Goal: Task Accomplishment & Management: Manage account settings

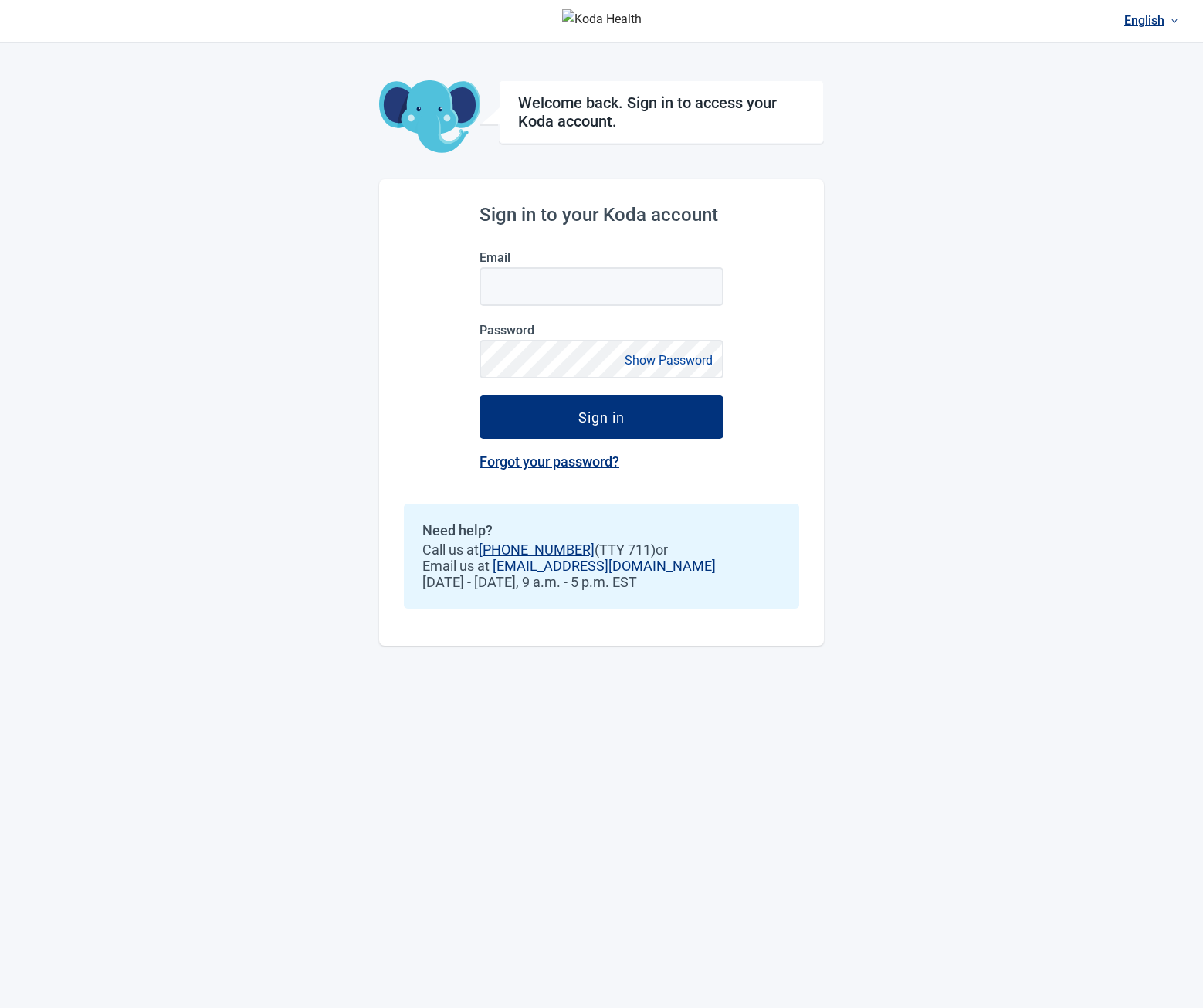
click at [544, 256] on label "Email" at bounding box center [601, 257] width 244 height 14
click at [544, 268] on input "Email" at bounding box center [601, 287] width 244 height 38
click at [562, 288] on input "Email" at bounding box center [601, 287] width 244 height 38
type input "**********"
click at [545, 432] on button "Sign in" at bounding box center [601, 417] width 244 height 43
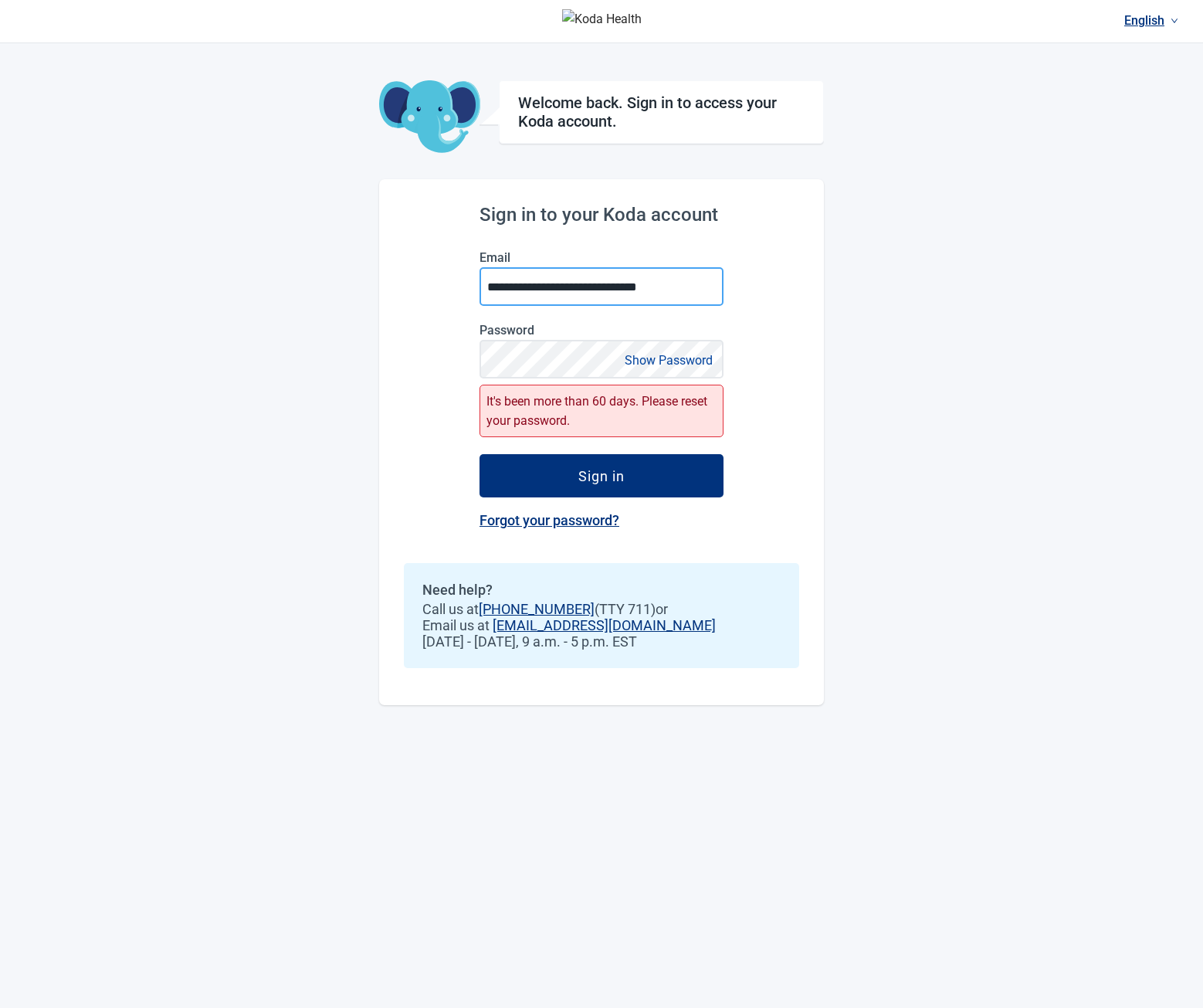
click at [553, 290] on input "**********" at bounding box center [601, 287] width 244 height 38
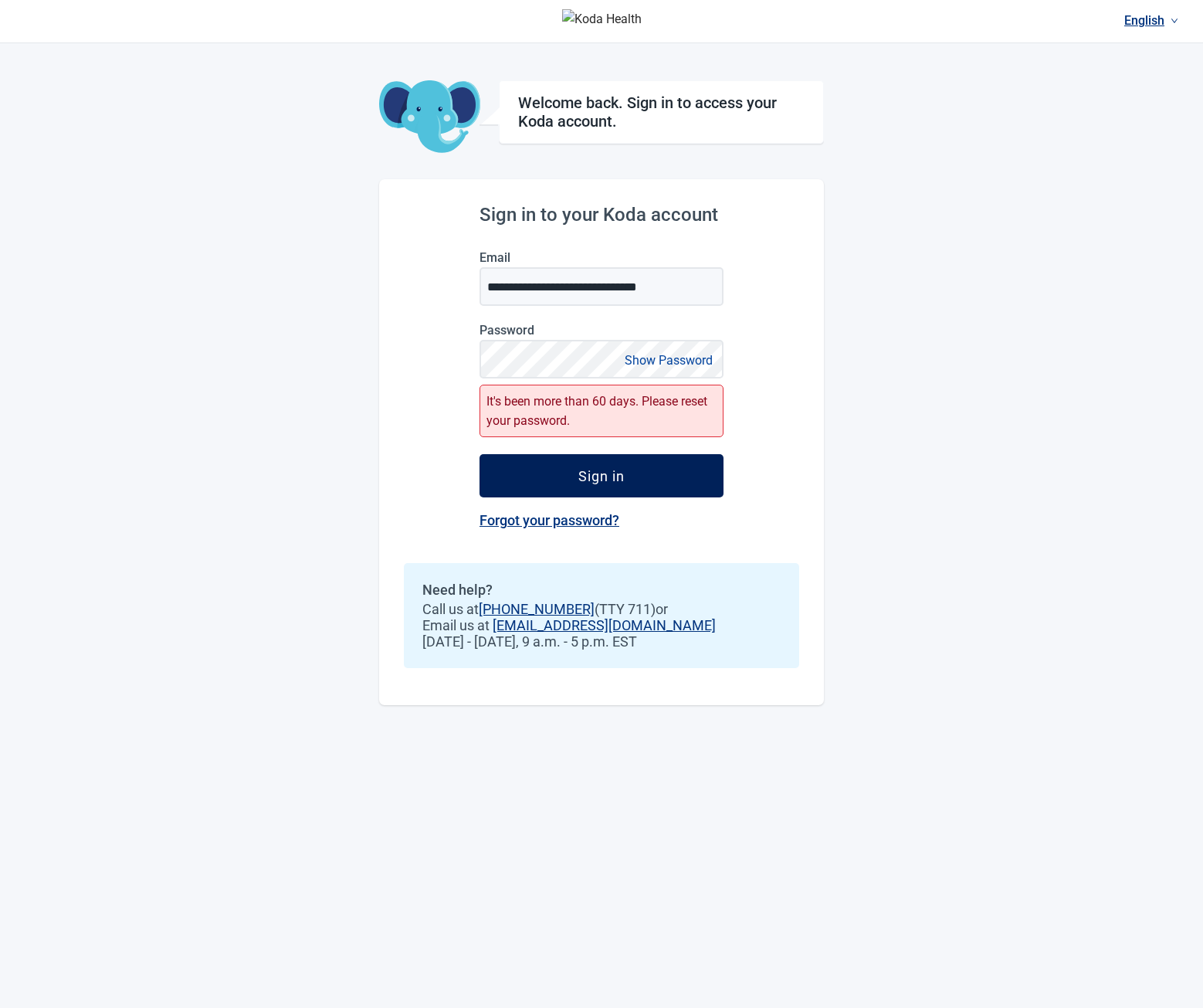
click at [601, 481] on div "Sign in" at bounding box center [601, 476] width 46 height 15
click at [517, 528] on link "Forgot your password?" at bounding box center [549, 520] width 140 height 16
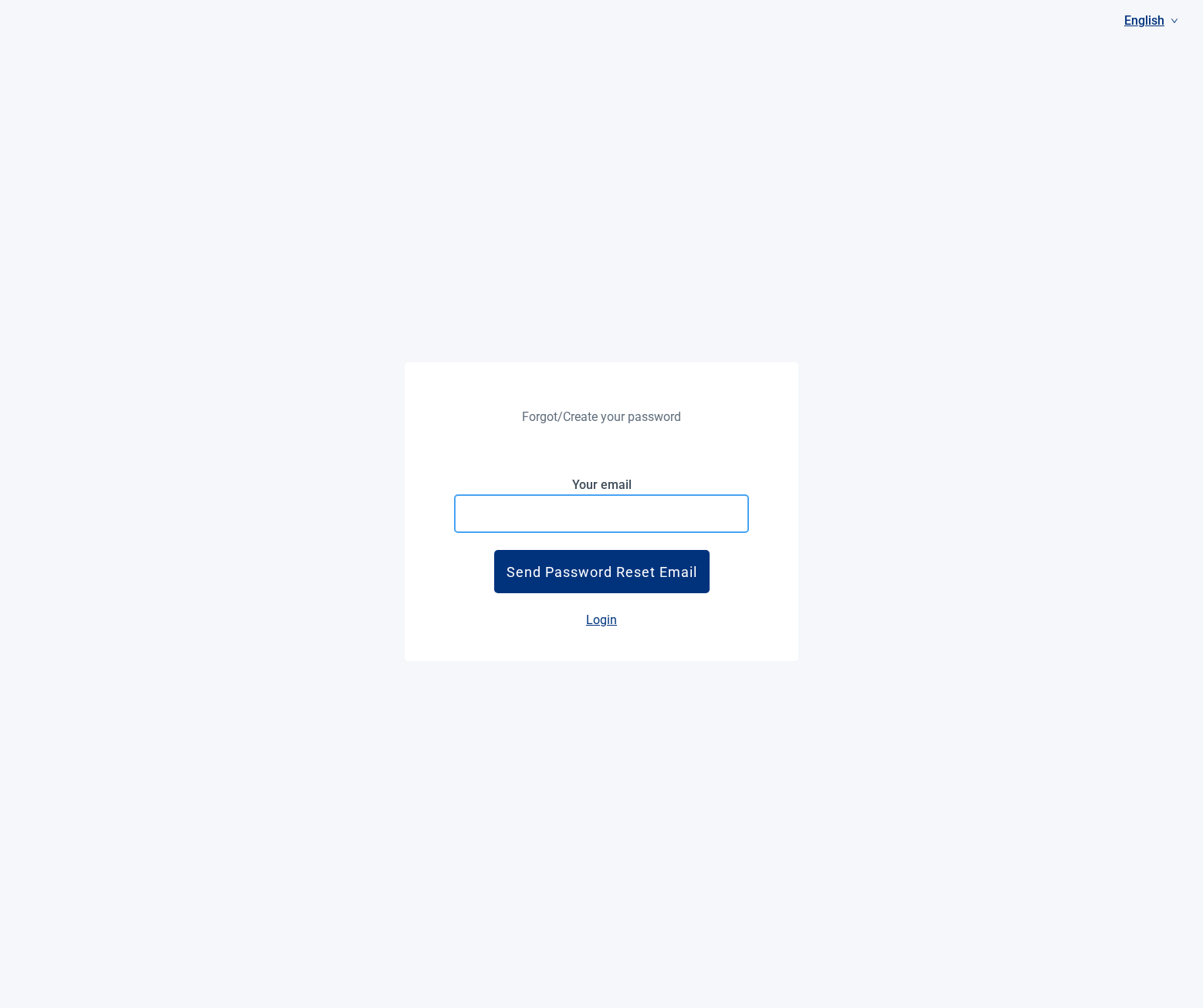
click at [563, 533] on input "Your email" at bounding box center [601, 513] width 295 height 38
type input "**********"
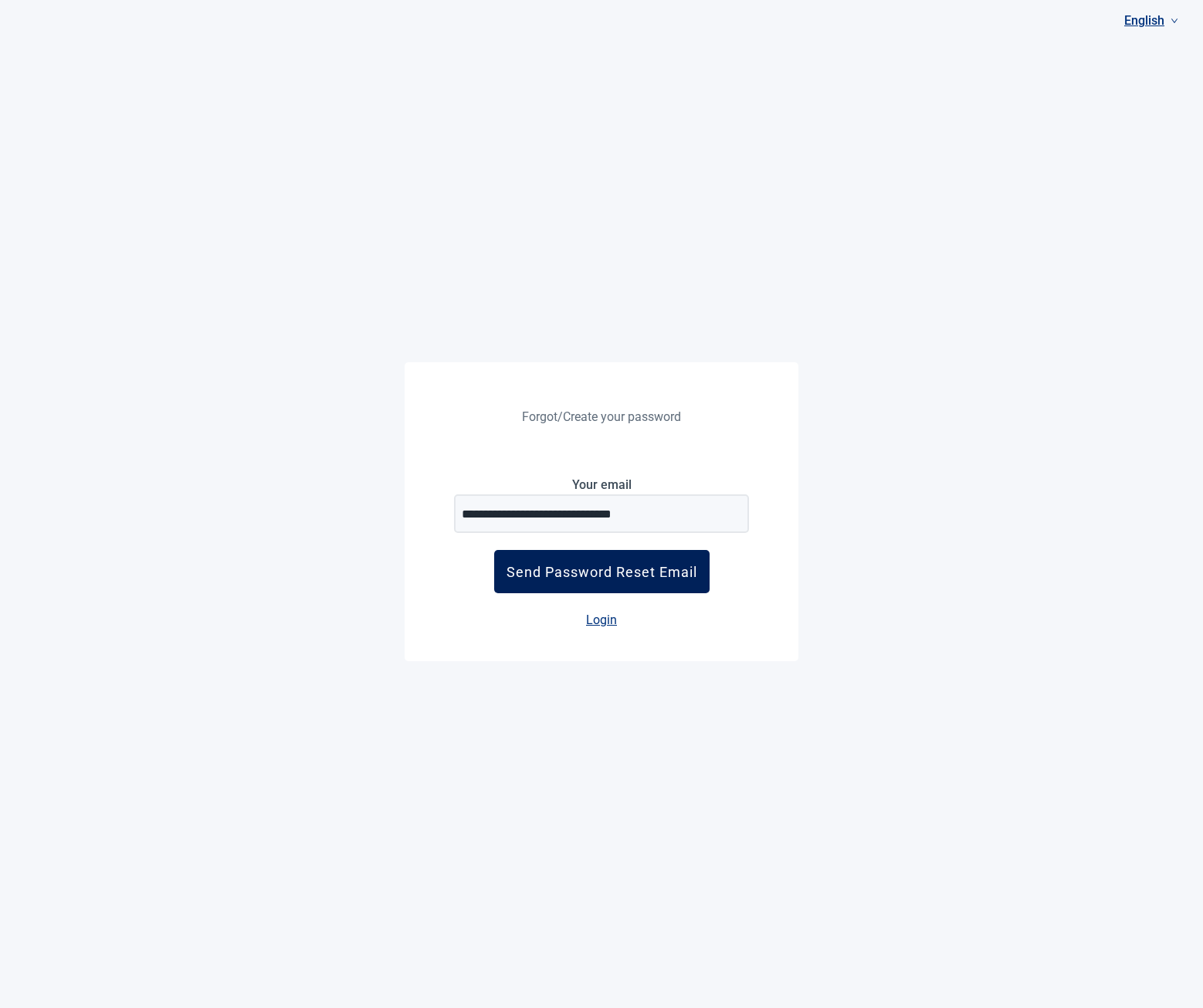
click at [592, 580] on div "Send Password Reset Email" at bounding box center [602, 571] width 191 height 16
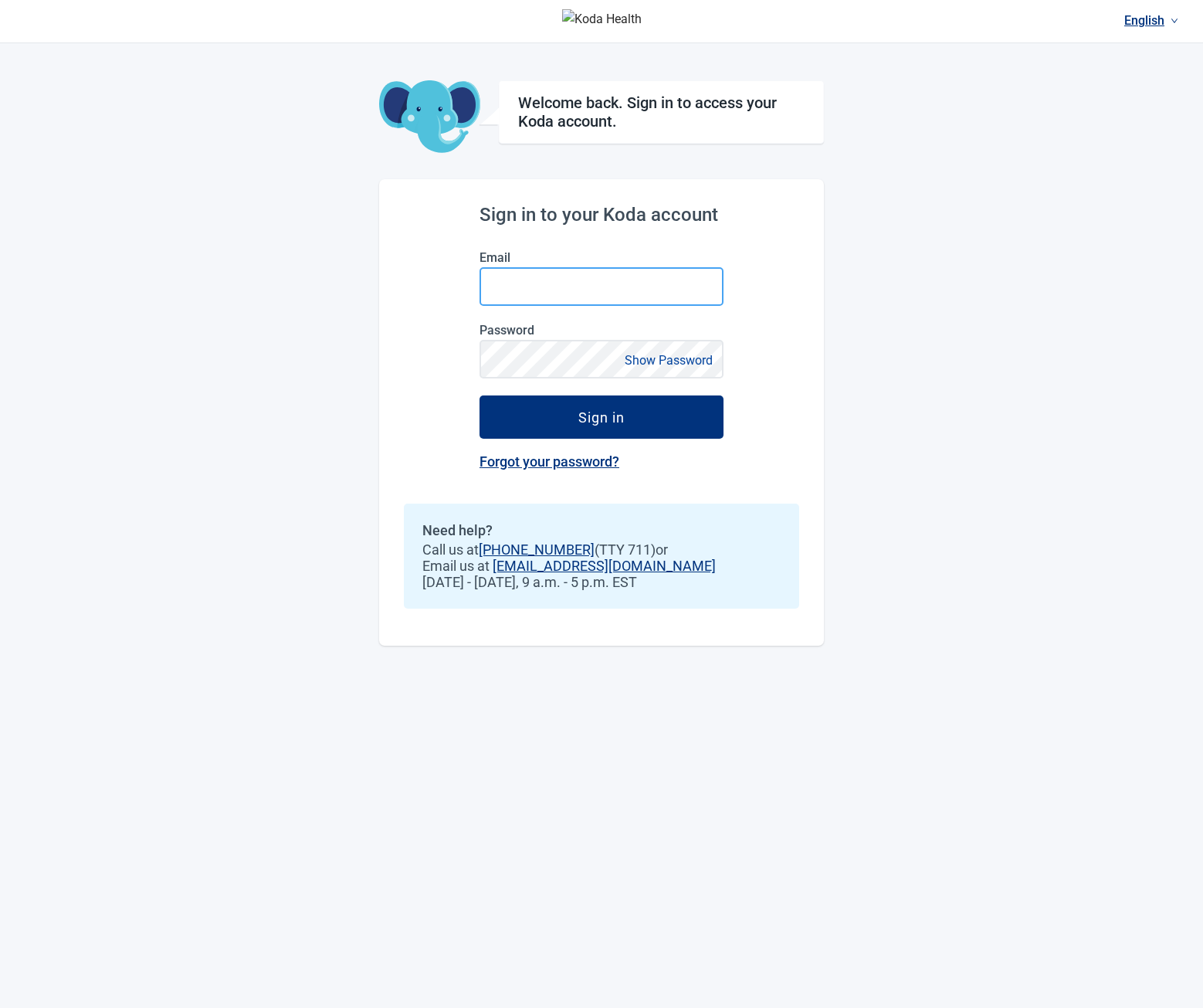
click at [662, 286] on input "Email" at bounding box center [601, 287] width 244 height 38
click at [556, 461] on link "Forgot your password?" at bounding box center [549, 461] width 140 height 16
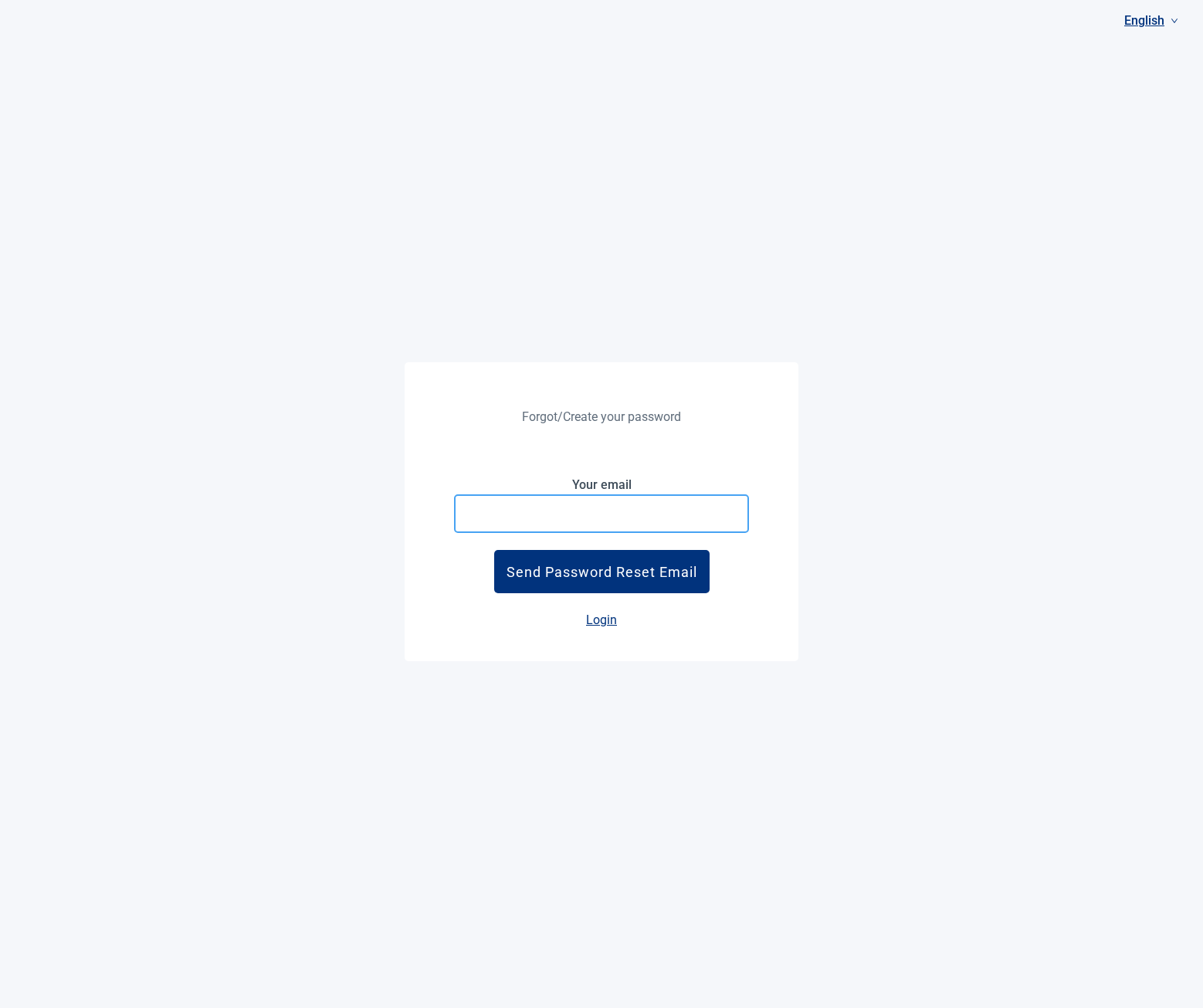
click at [587, 533] on input "Your email" at bounding box center [601, 513] width 295 height 38
type input "**********"
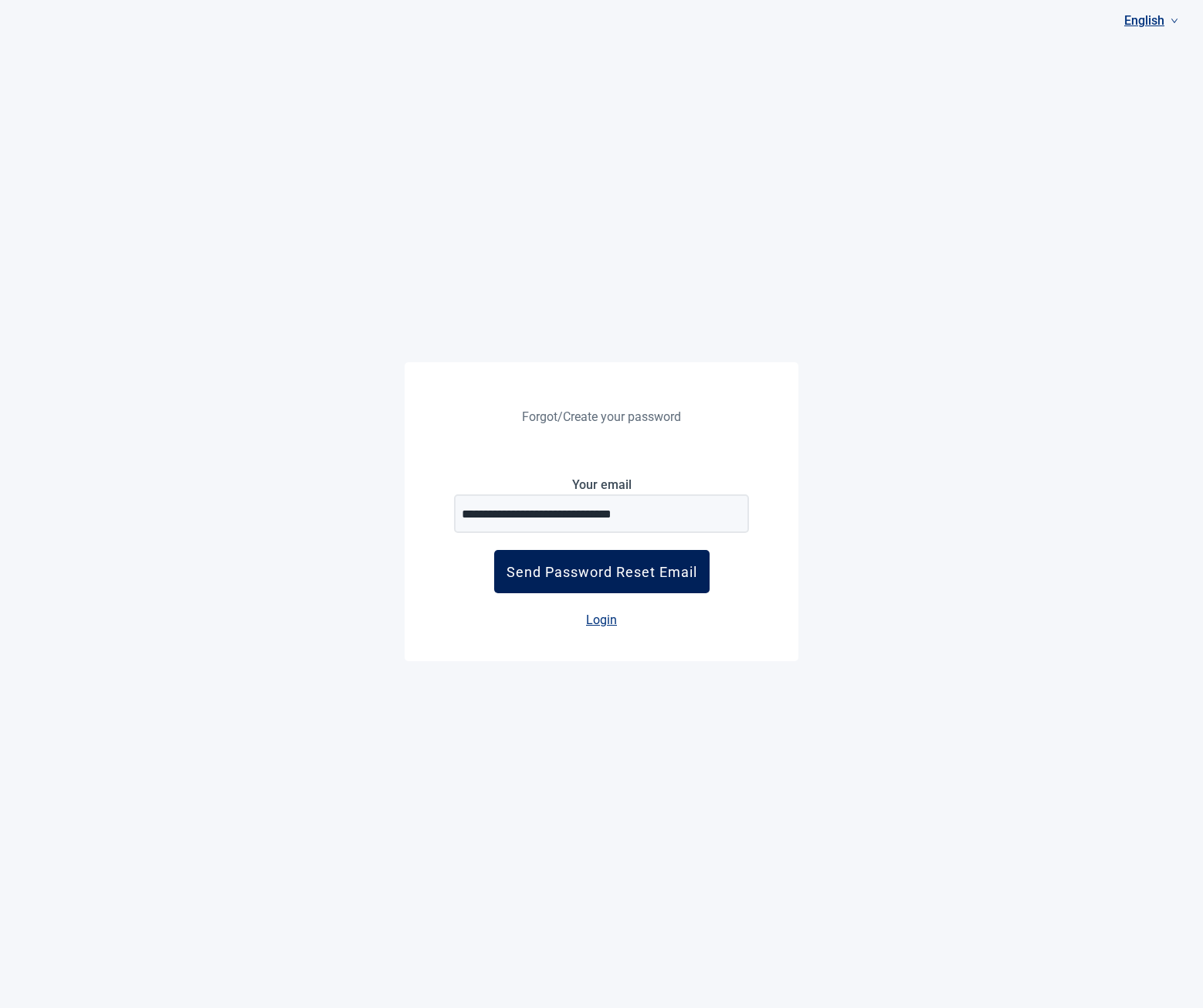
click at [577, 580] on div "Send Password Reset Email" at bounding box center [602, 571] width 191 height 16
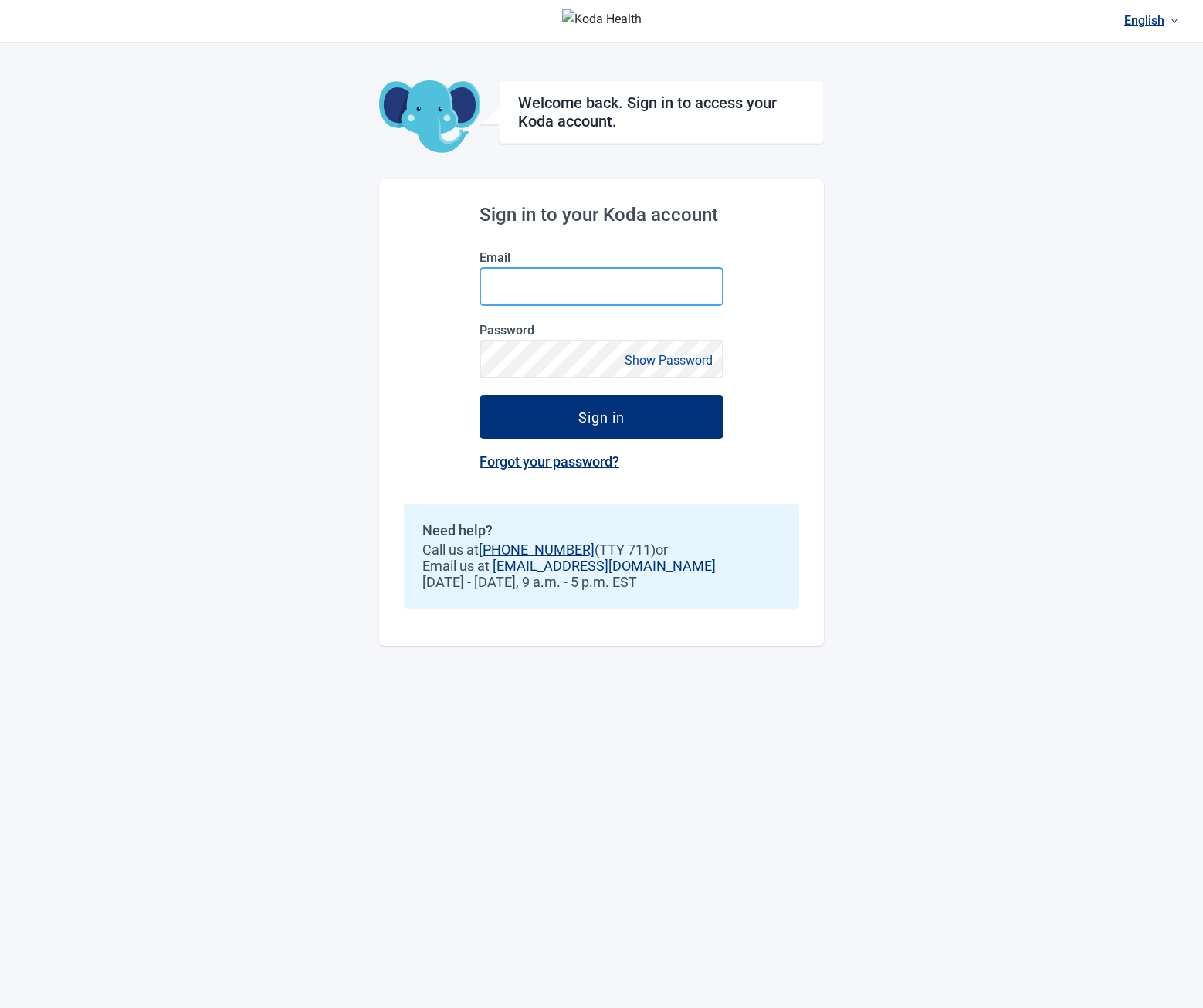
click at [626, 273] on input "Email" at bounding box center [601, 287] width 244 height 38
type input "**********"
click at [480, 396] on button "Sign in" at bounding box center [601, 417] width 244 height 43
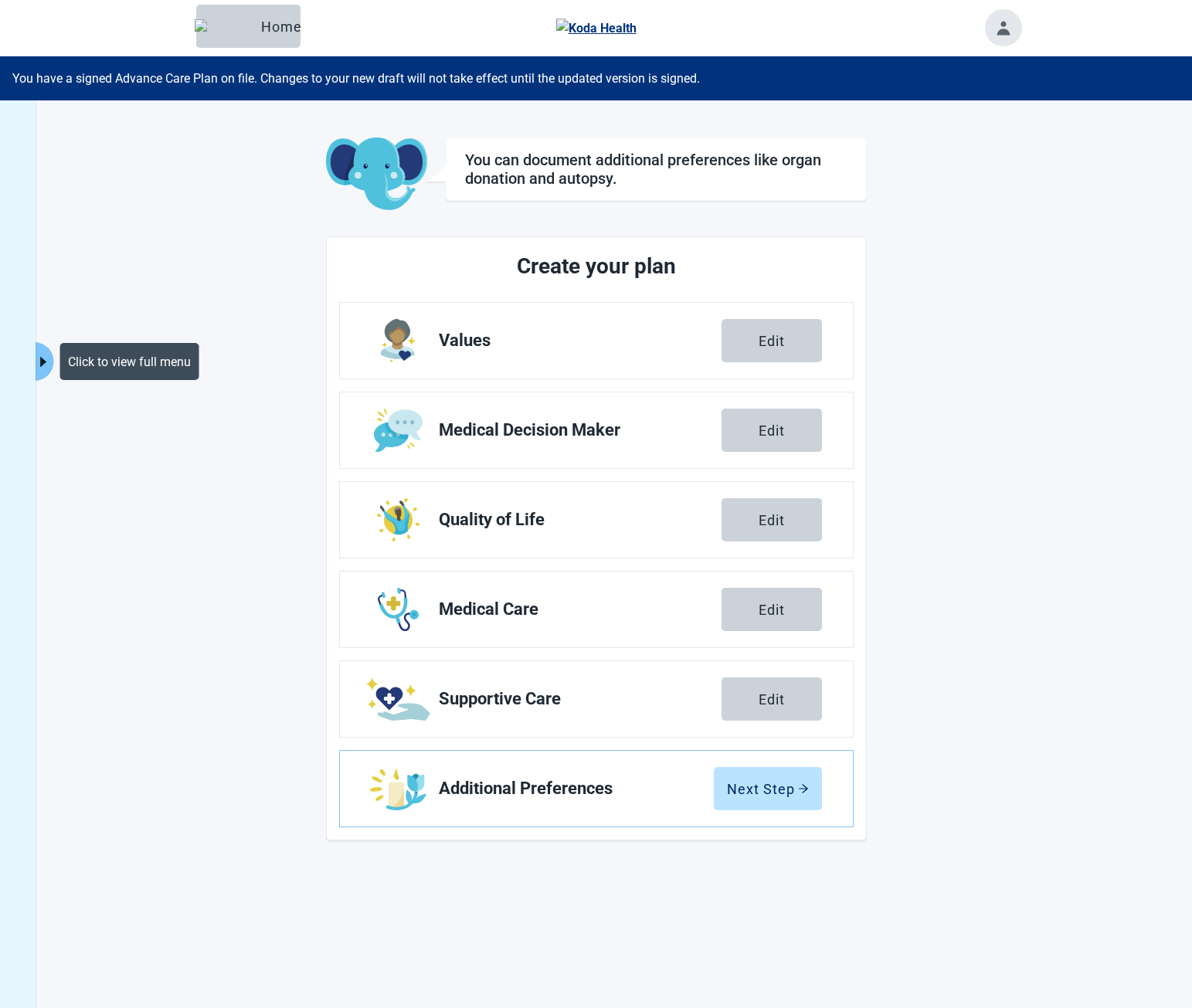
click at [46, 350] on button "Click to view full menu" at bounding box center [44, 361] width 19 height 38
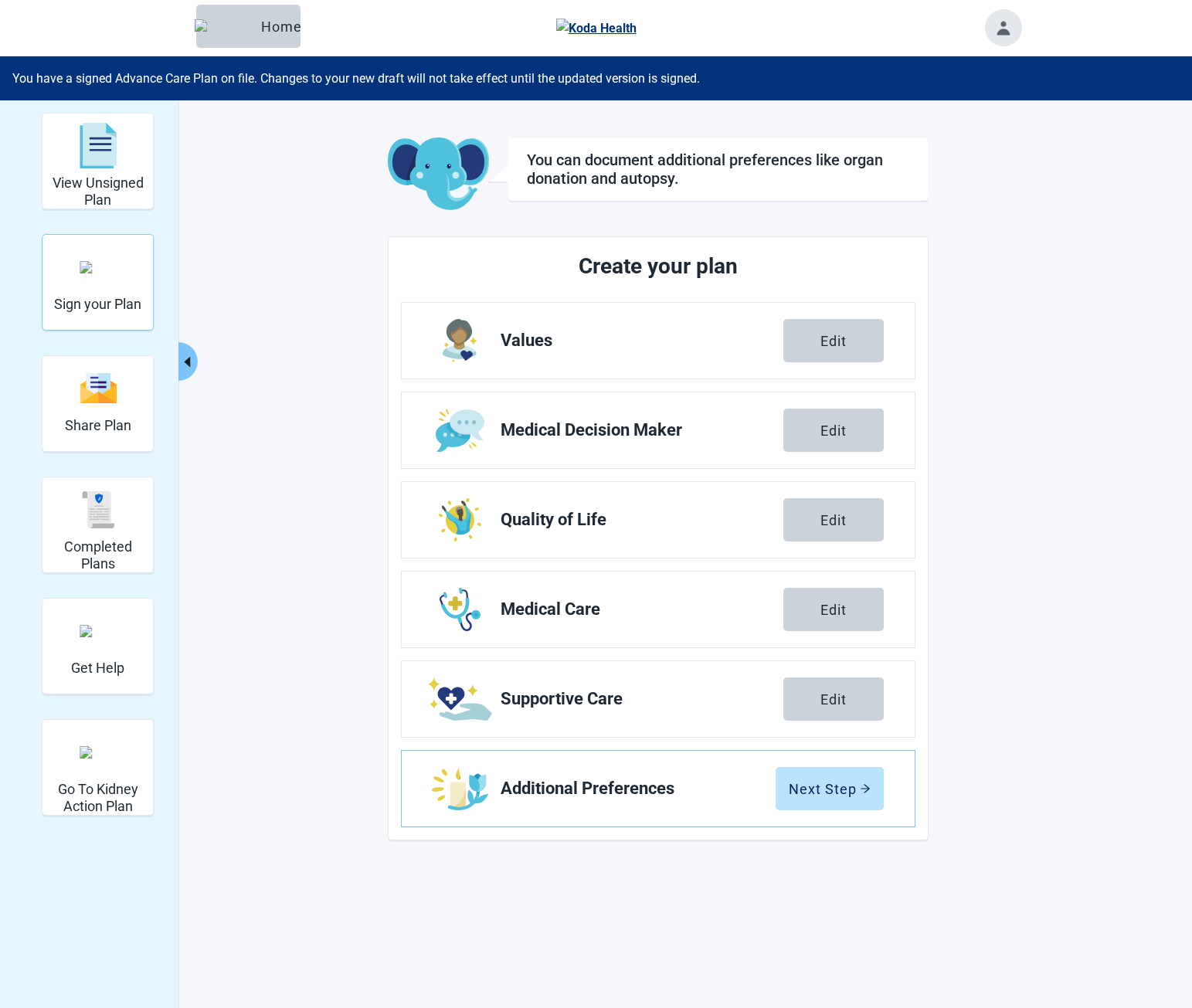
click at [107, 296] on div "Sign your Plan" at bounding box center [98, 282] width 87 height 89
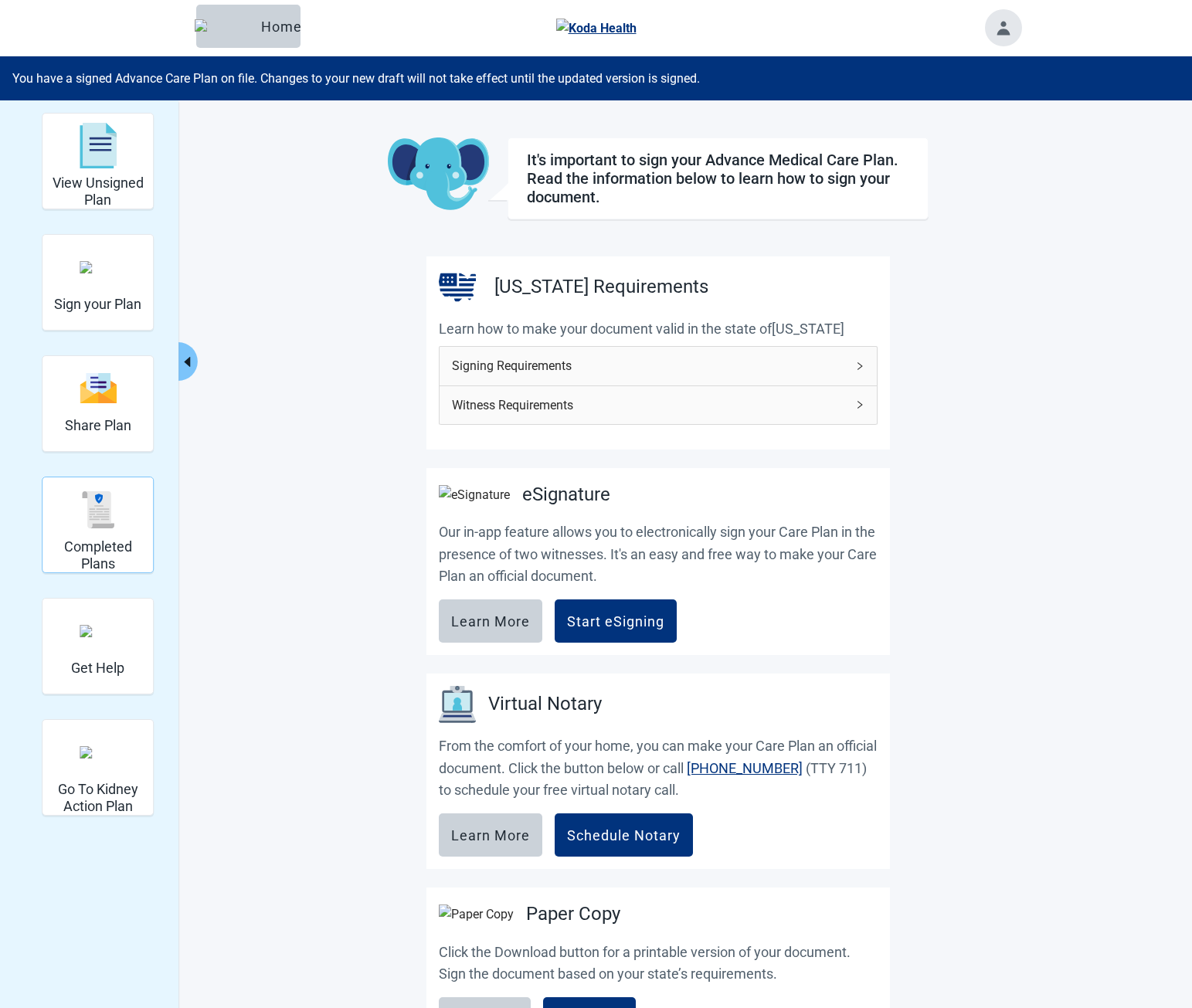
click at [91, 524] on img "Completed Plans" at bounding box center [98, 509] width 37 height 37
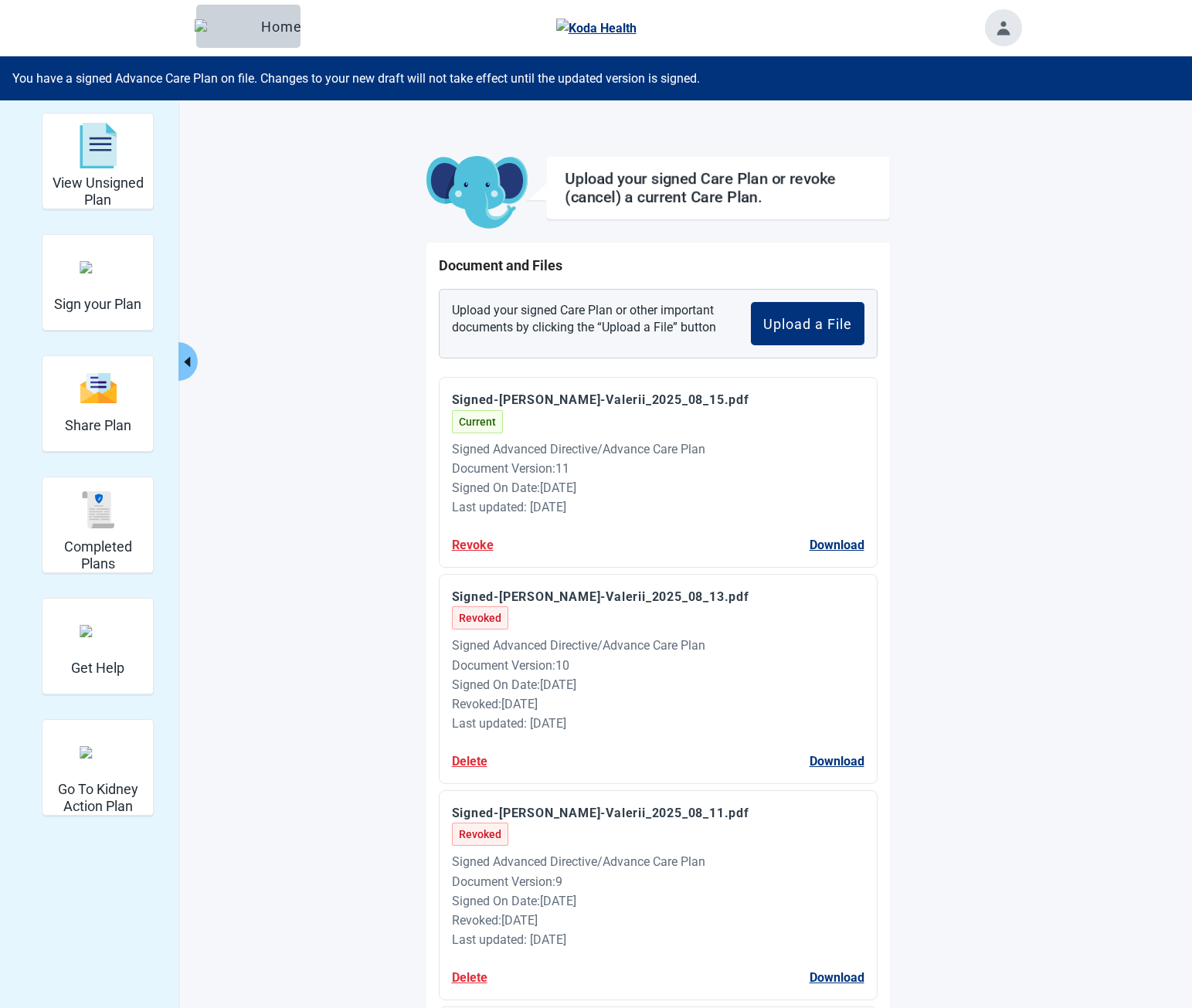
click at [596, 480] on div "Signed On Date : [DATE]" at bounding box center [659, 487] width 413 height 19
drag, startPoint x: 614, startPoint y: 489, endPoint x: 631, endPoint y: 499, distance: 19.7
click at [629, 497] on div "Signed Advanced Directive/Advance Care Plan Document Version : 11 Signed On Dat…" at bounding box center [659, 479] width 413 height 78
click at [631, 499] on div "Last updated: [DATE]" at bounding box center [659, 506] width 413 height 19
drag, startPoint x: 627, startPoint y: 498, endPoint x: 500, endPoint y: 431, distance: 143.6
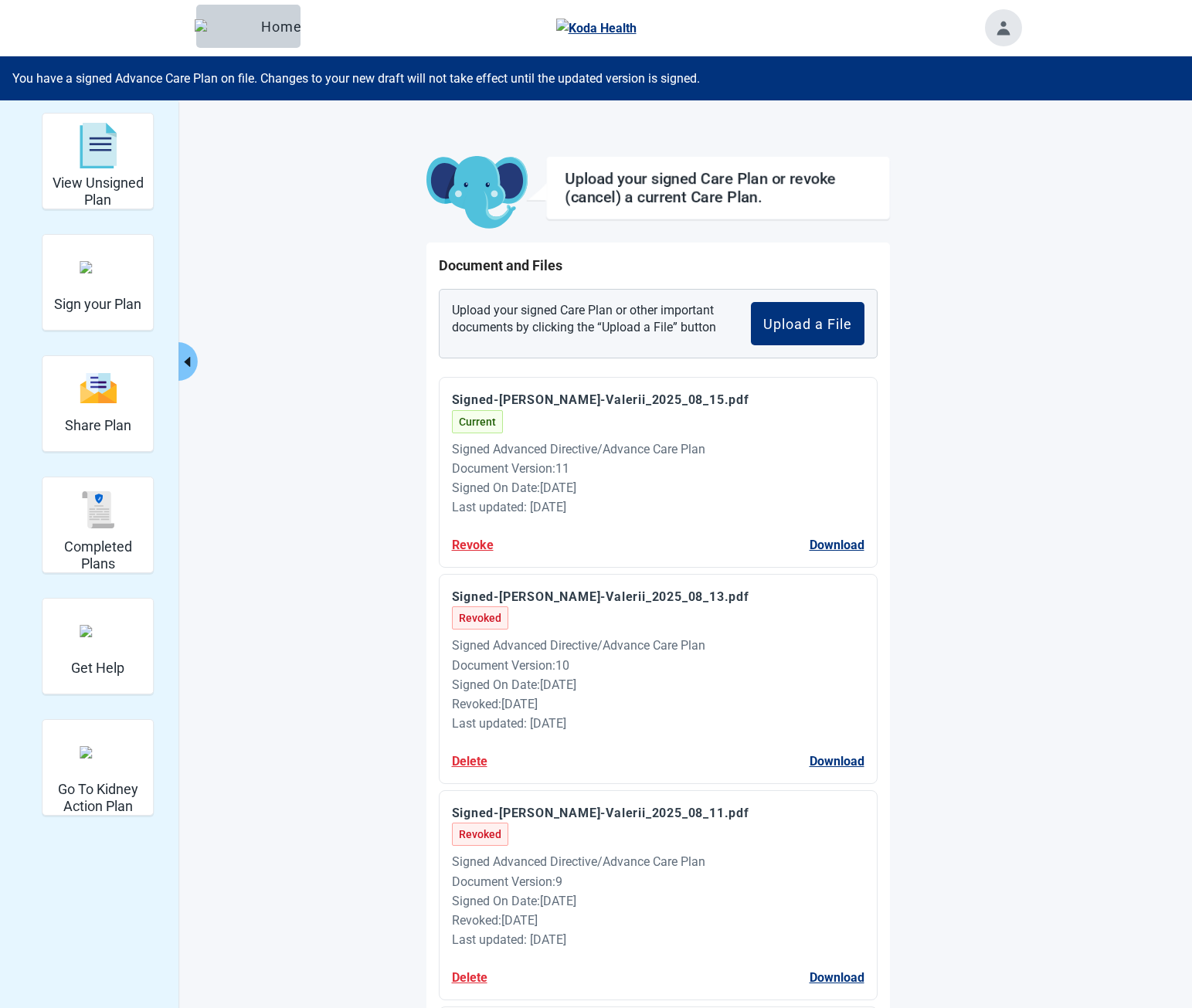
click at [521, 446] on div "Signed Advanced Directive/Advance Care Plan Document Version : 11 Signed On Dat…" at bounding box center [659, 479] width 413 height 78
click at [500, 431] on span "Current" at bounding box center [477, 421] width 51 height 23
click at [1061, 50] on div "Menu Home" at bounding box center [596, 28] width 1192 height 56
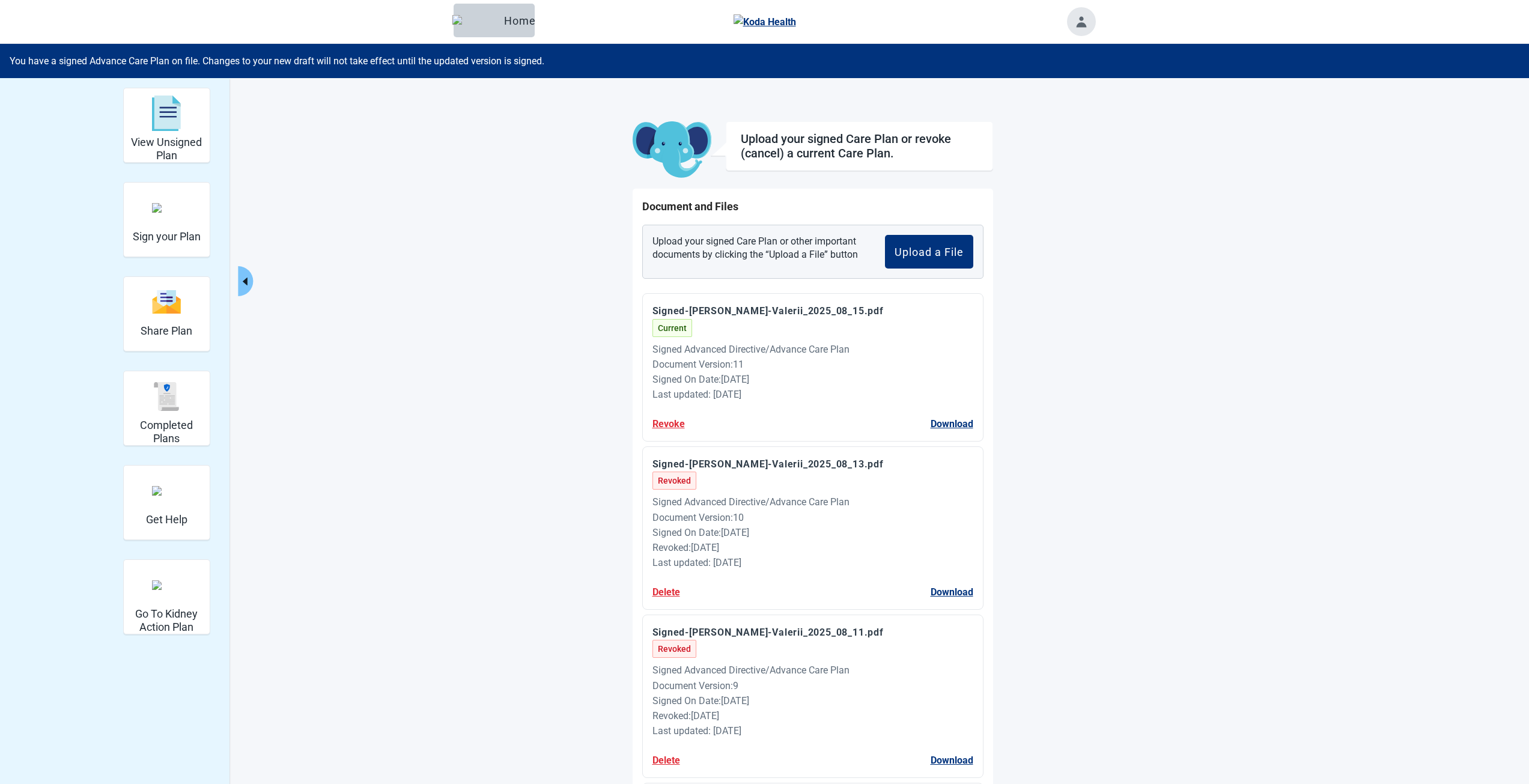
click at [4, 4] on link "Skip to main content" at bounding box center [53, 16] width 98 height 23
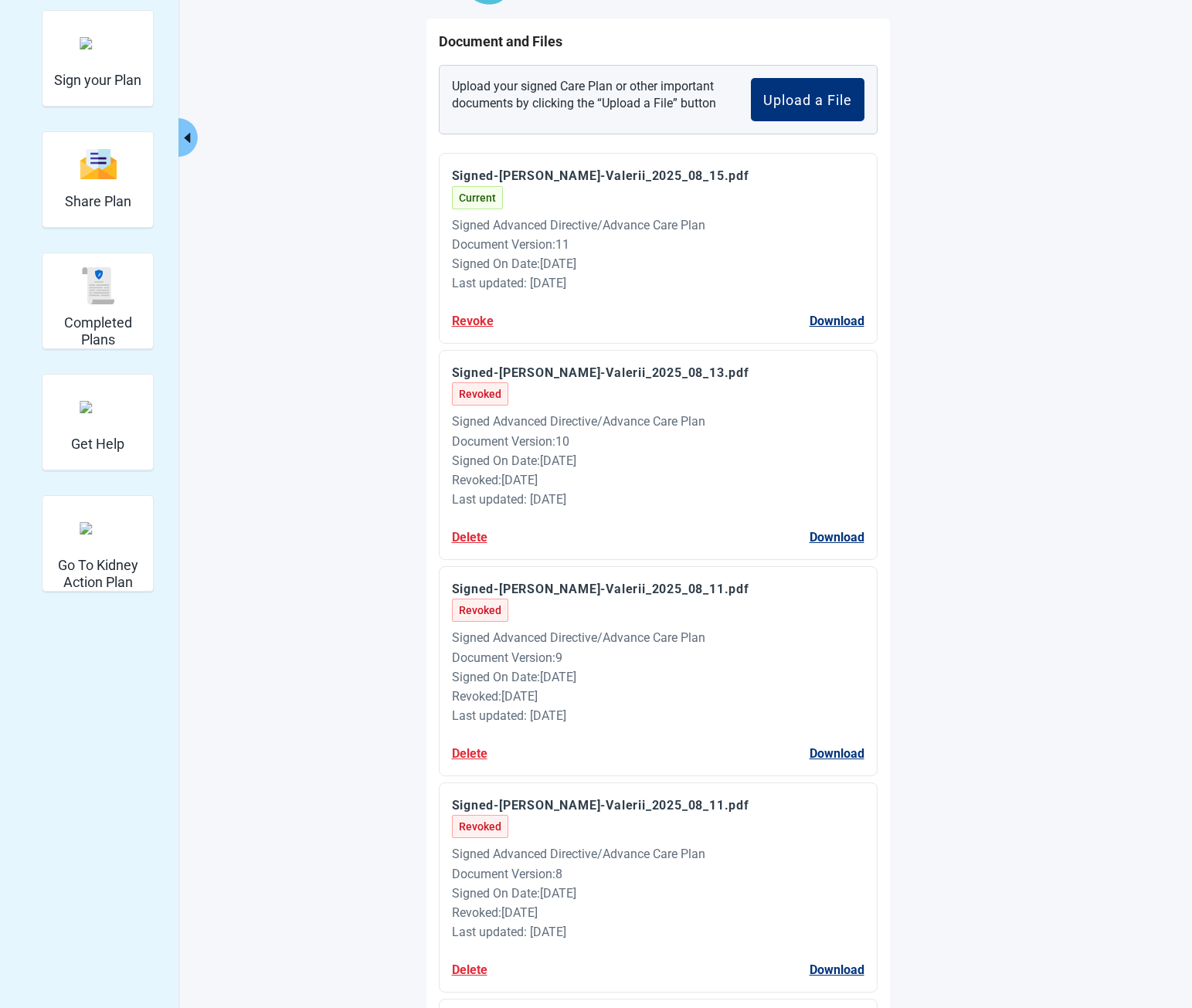
scroll to position [156, 0]
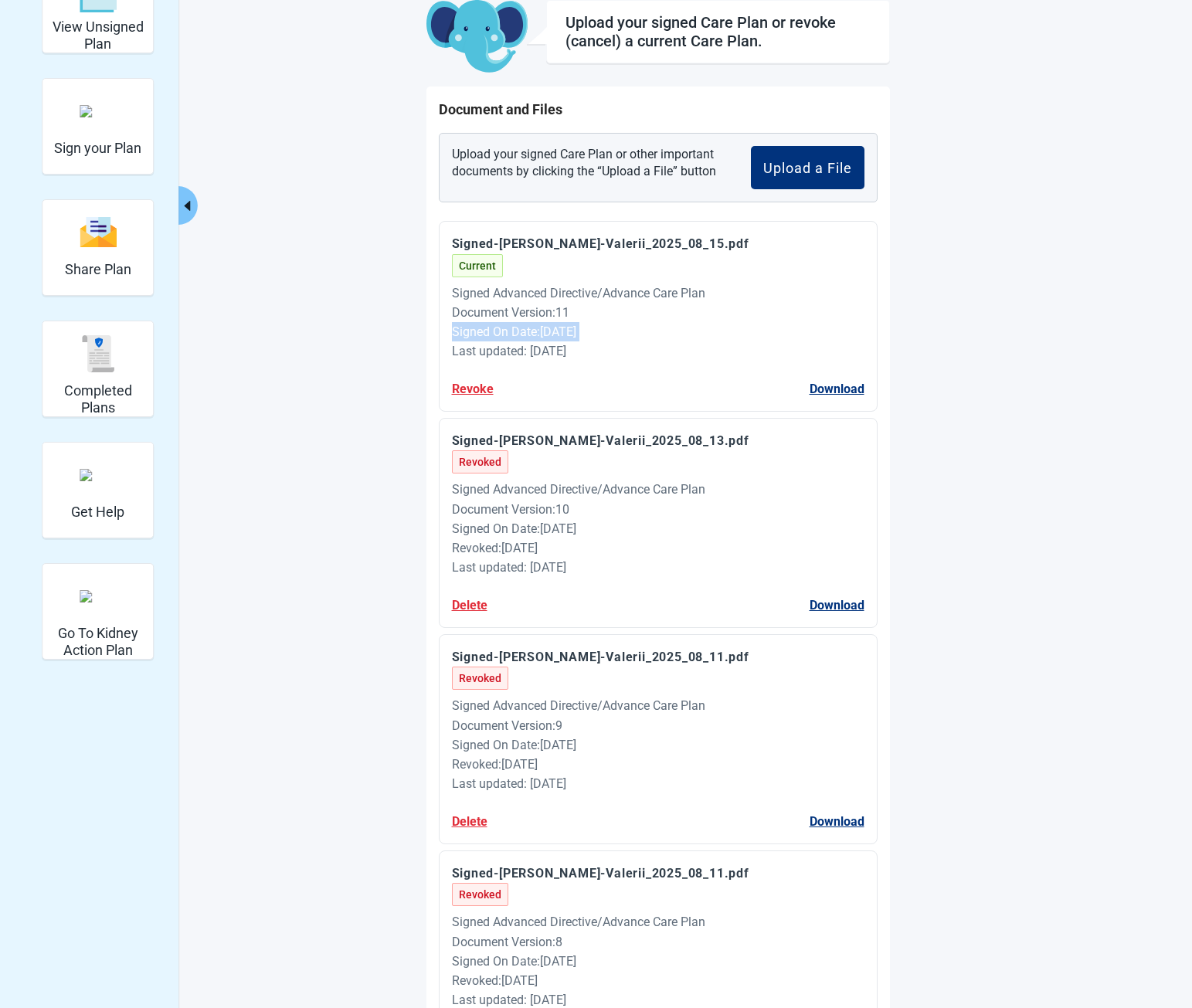
click at [444, 340] on div "Signed-[PERSON_NAME]-Valerii_2025_08_15.pdf Current Signed Advanced Directive/A…" at bounding box center [658, 316] width 439 height 191
click at [520, 354] on div "Last updated: [DATE]" at bounding box center [659, 351] width 413 height 19
click at [452, 379] on button "Revoke" at bounding box center [473, 389] width 42 height 19
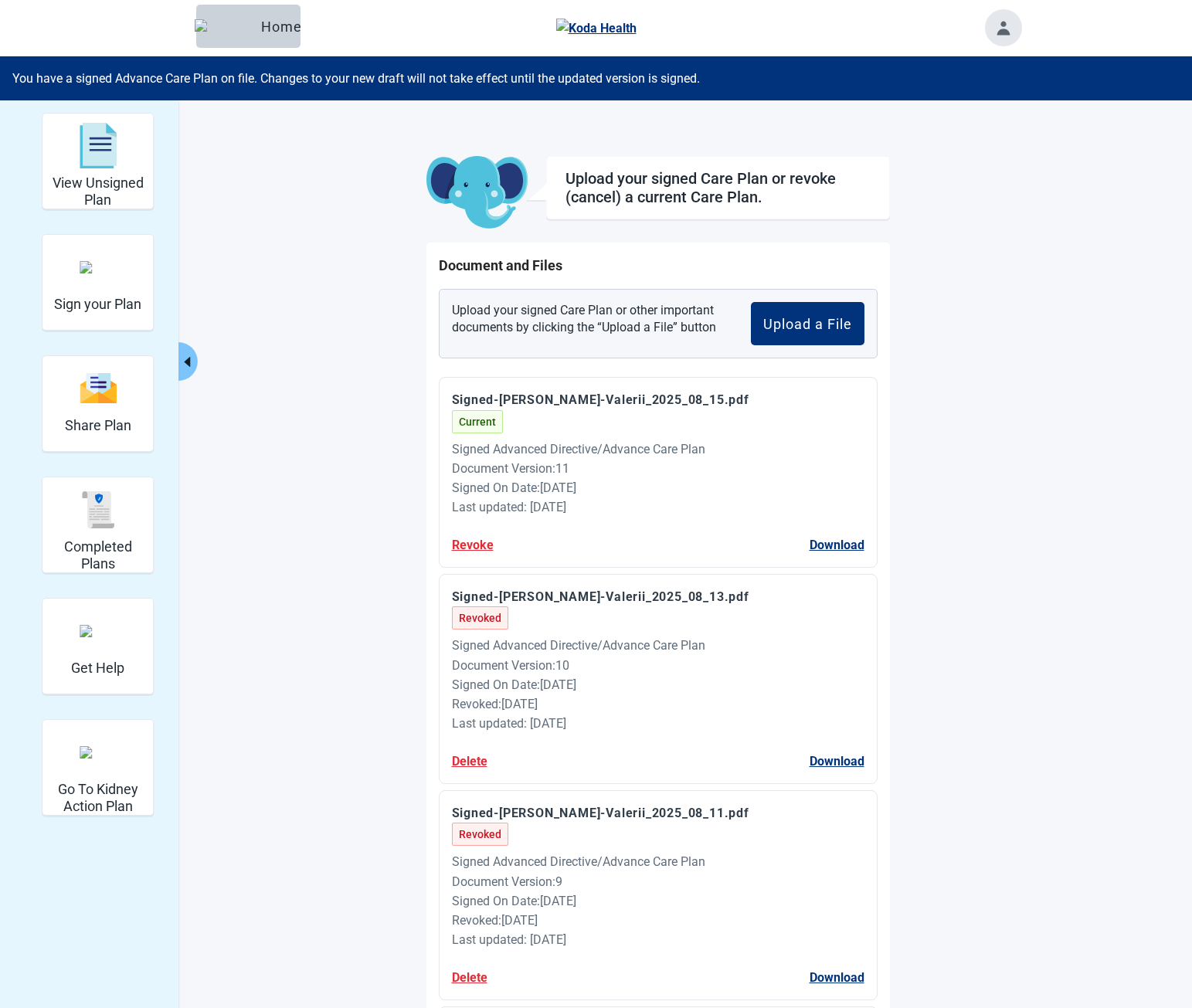
click at [184, 357] on icon "caret-left" at bounding box center [186, 361] width 14 height 14
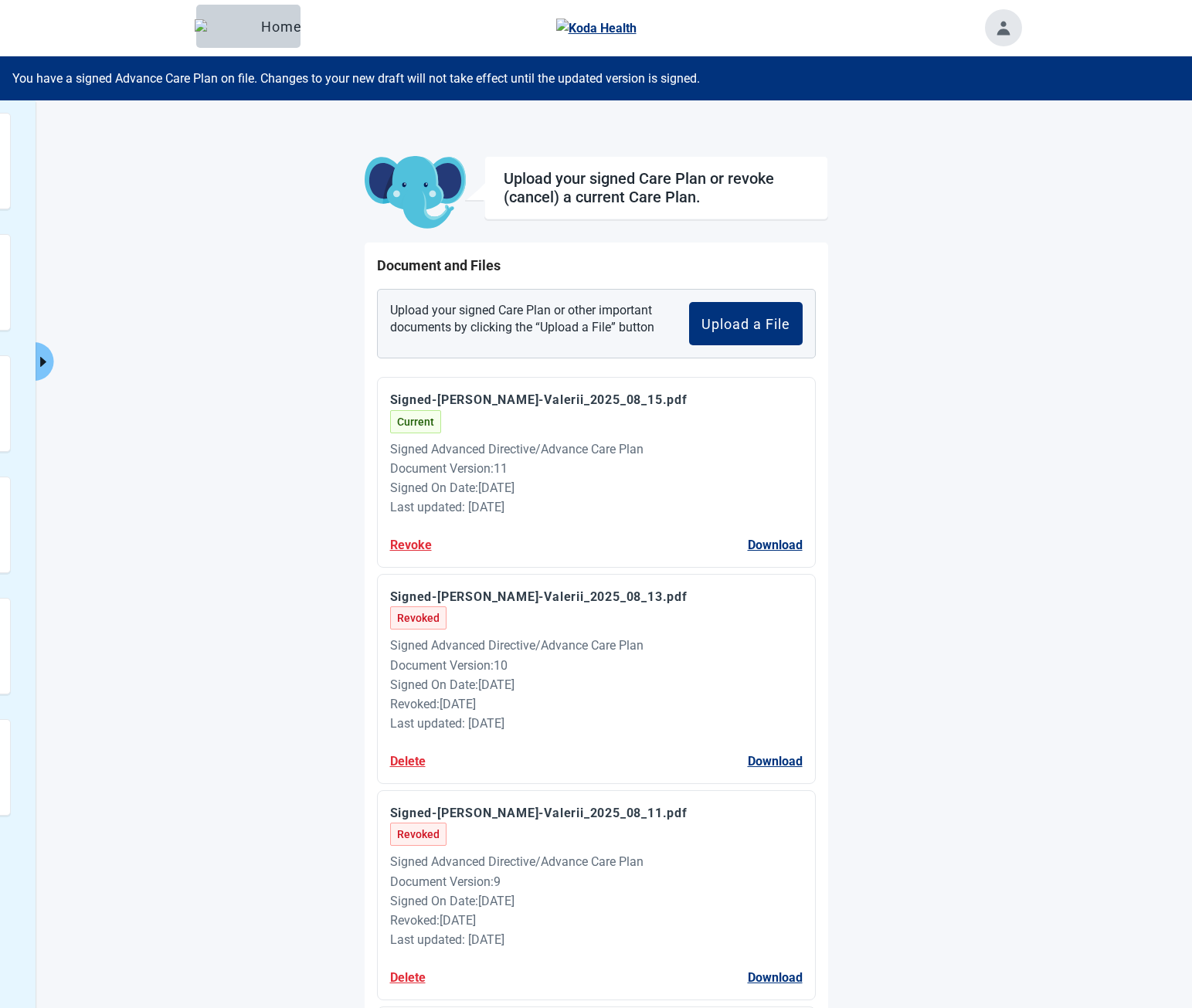
click at [464, 413] on div "Signed-[PERSON_NAME]-Valerii_2025_08_15.pdf Current" at bounding box center [596, 411] width 413 height 42
click at [390, 968] on button "Delete" at bounding box center [407, 977] width 35 height 19
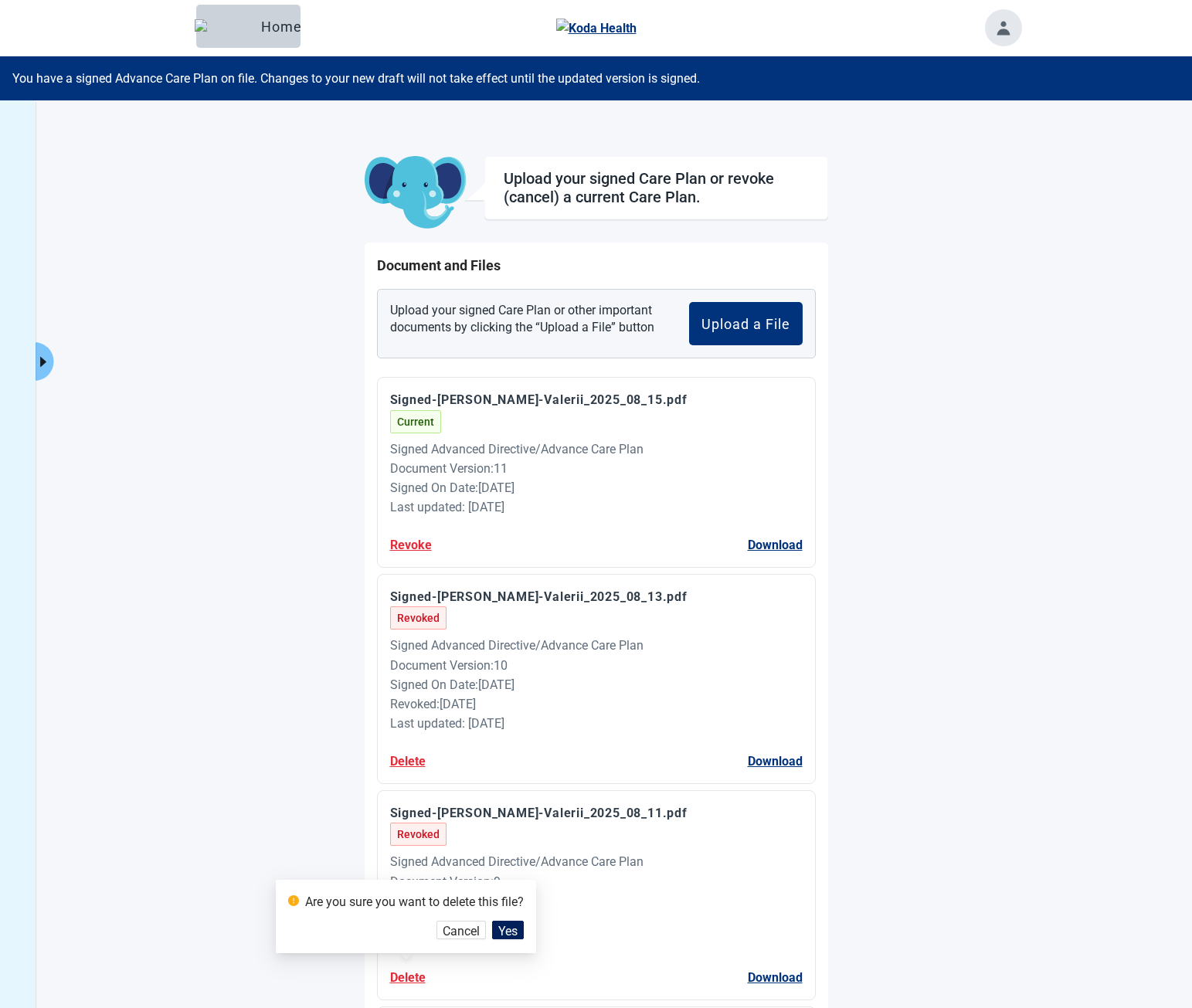
scroll to position [690, 0]
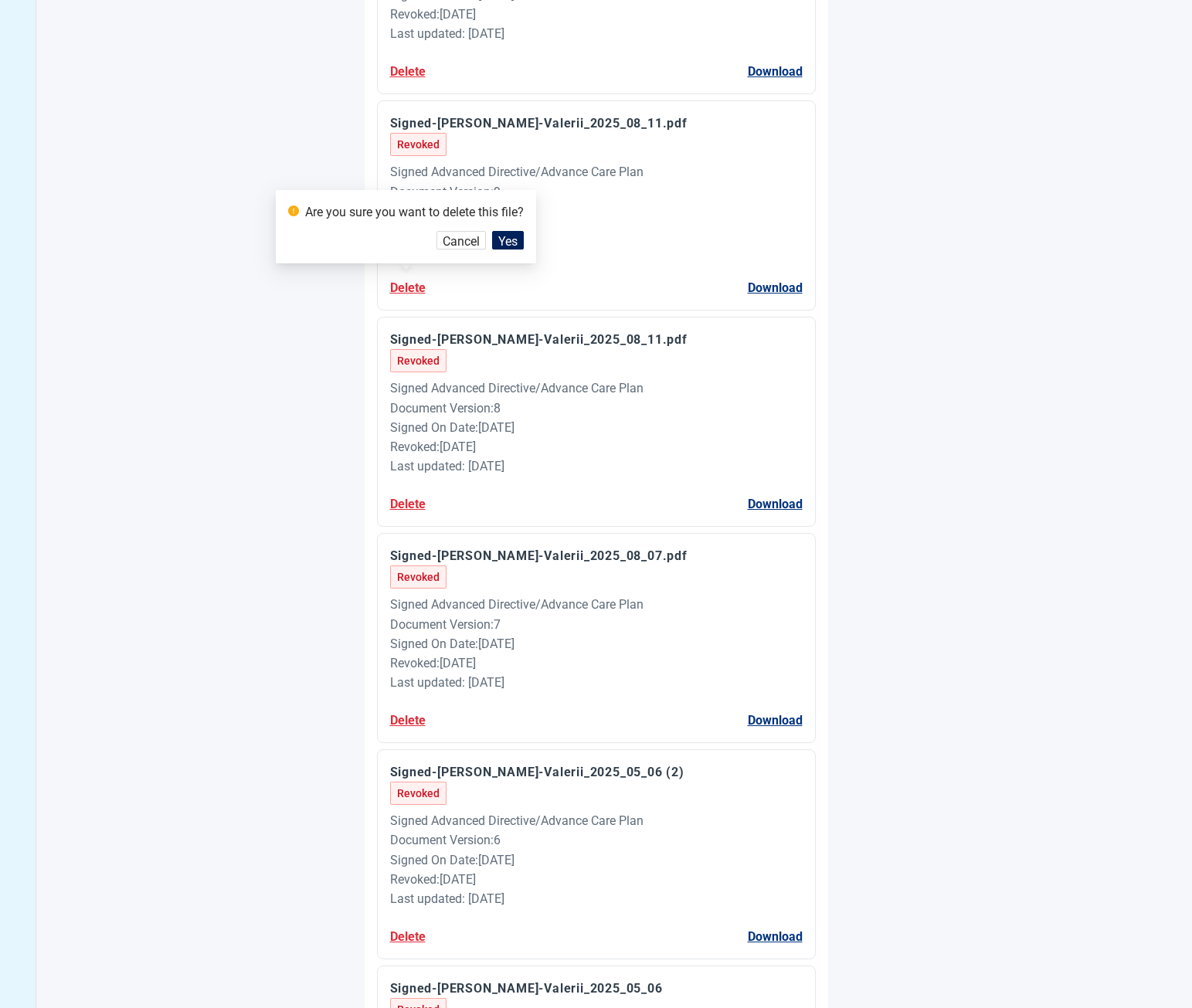
click at [291, 215] on icon "exclamation-circle" at bounding box center [293, 210] width 11 height 11
click at [168, 503] on div "Upload your signed Care Plan or revoke (cancel) a current Care Plan. Document a…" at bounding box center [596, 743] width 1192 height 2666
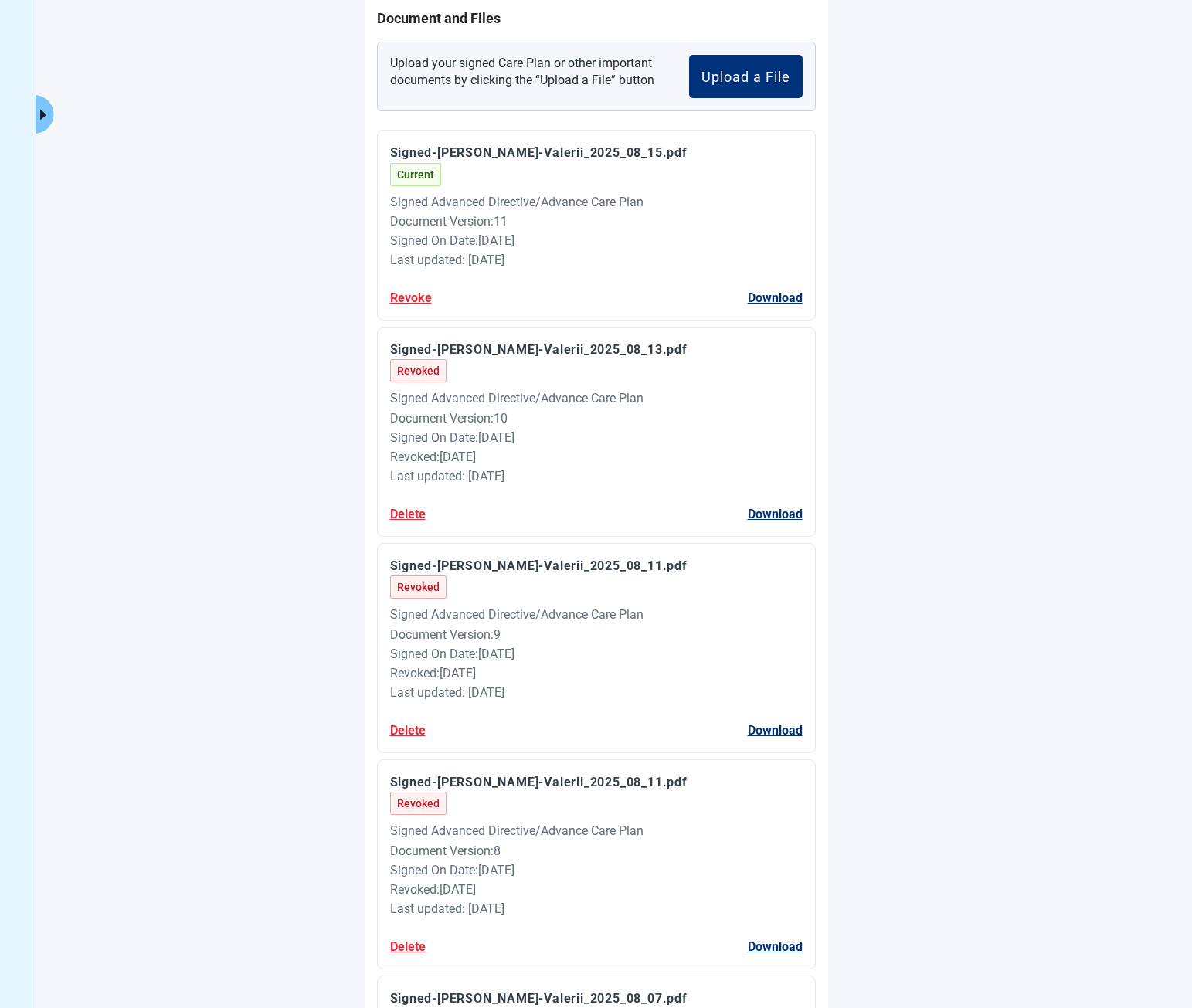
scroll to position [226, 0]
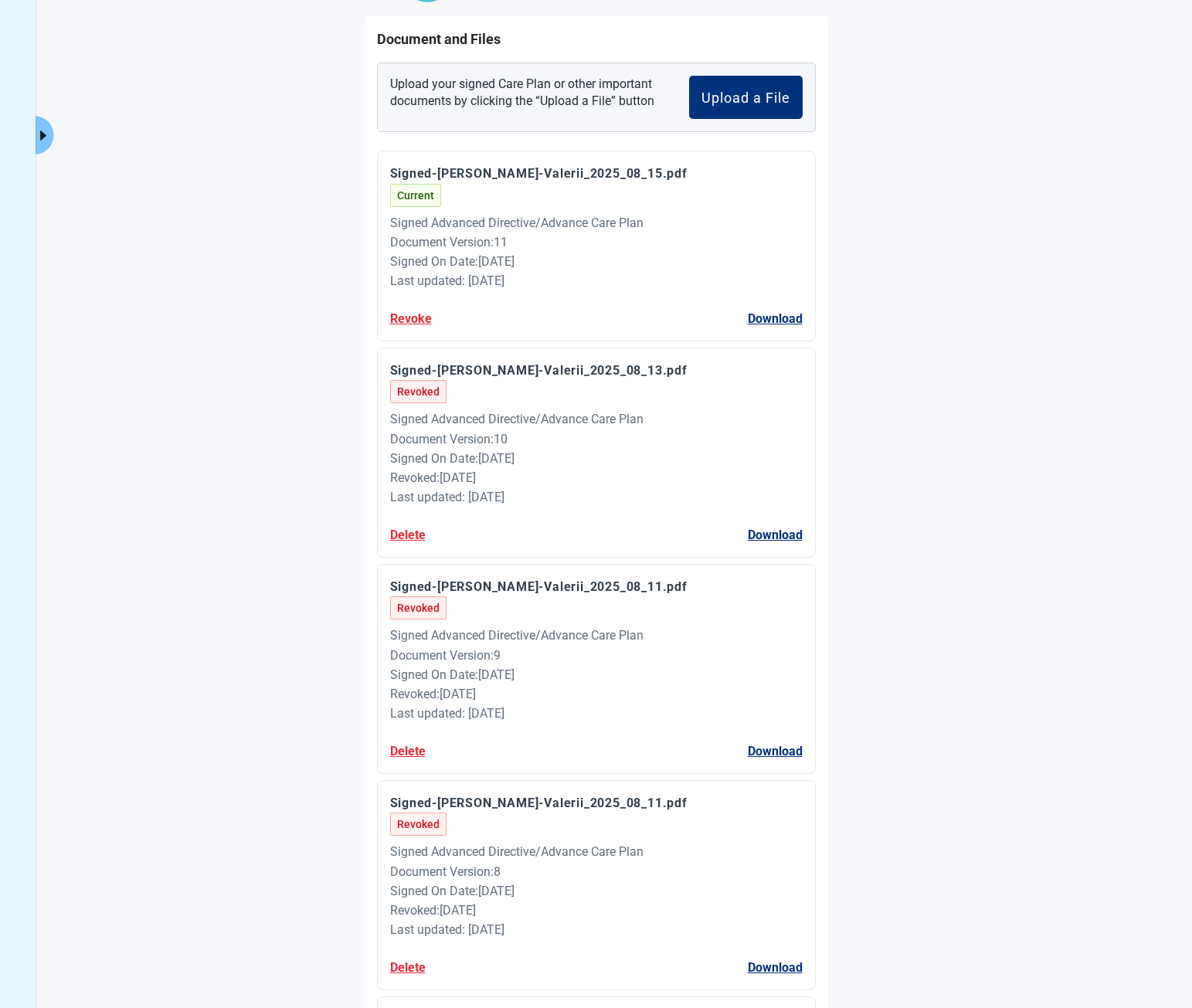
click at [401, 316] on button "Revoke" at bounding box center [411, 318] width 42 height 19
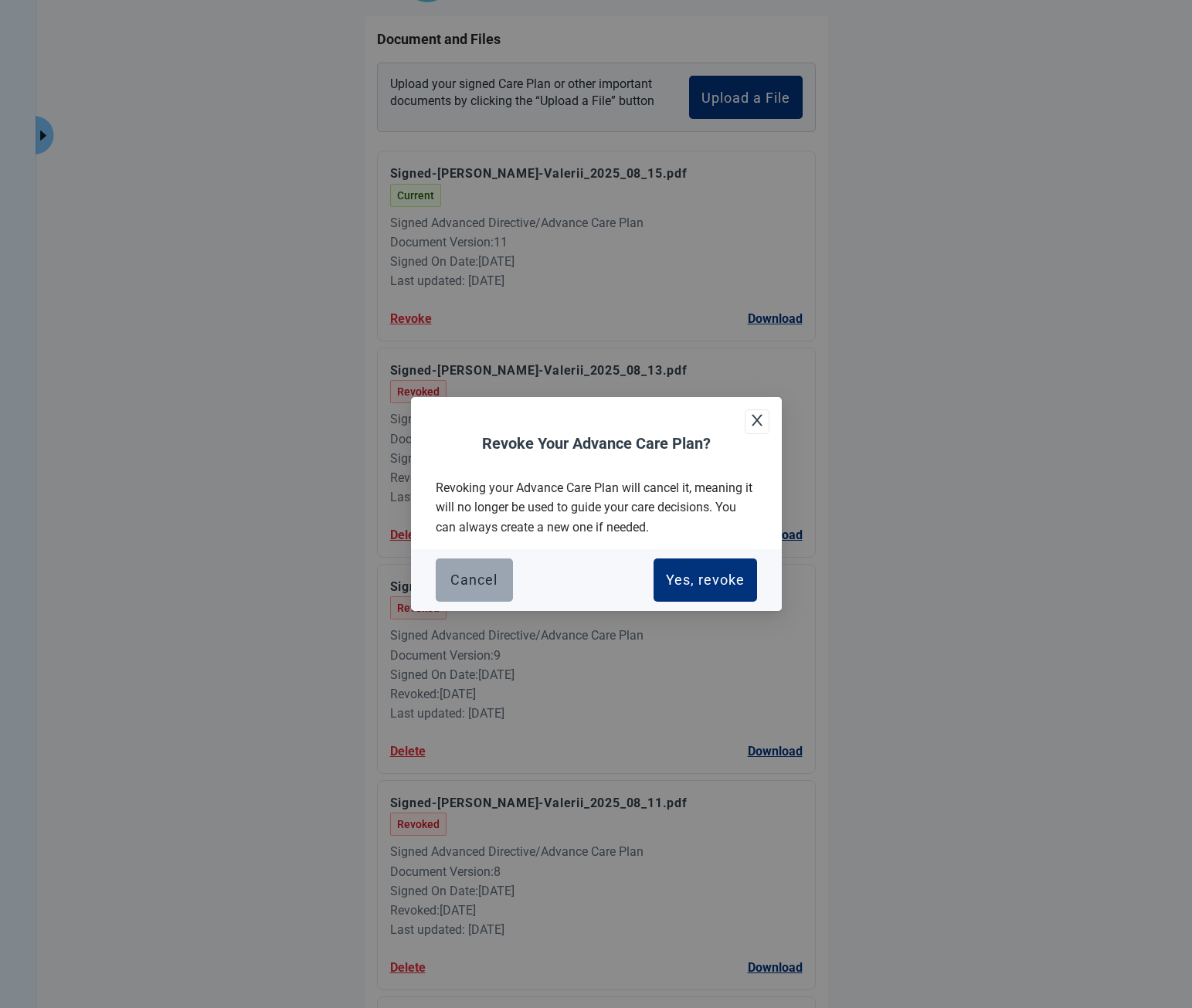
click at [472, 578] on div "Cancel" at bounding box center [473, 580] width 47 height 15
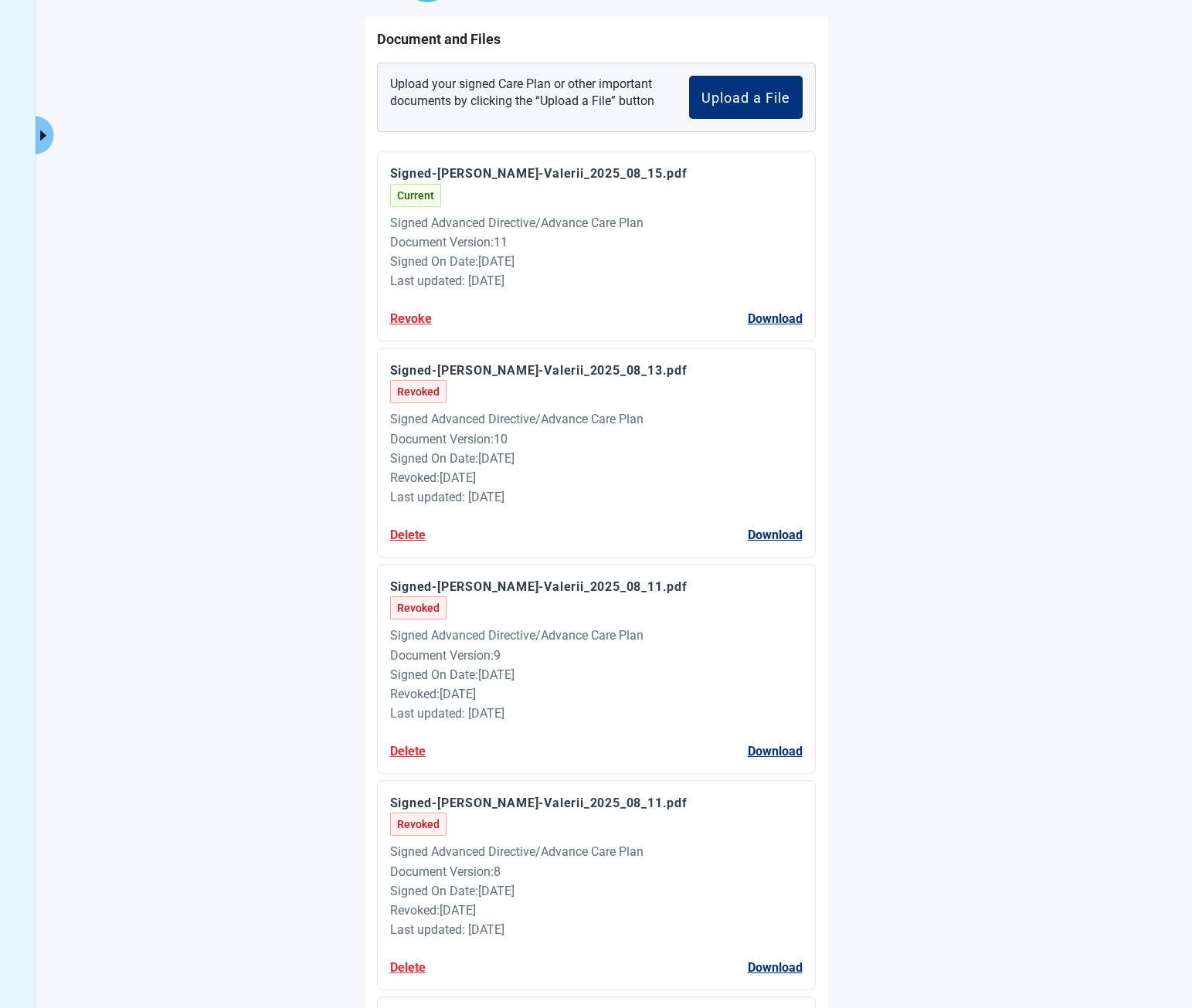
click at [415, 325] on button "Revoke" at bounding box center [411, 318] width 42 height 19
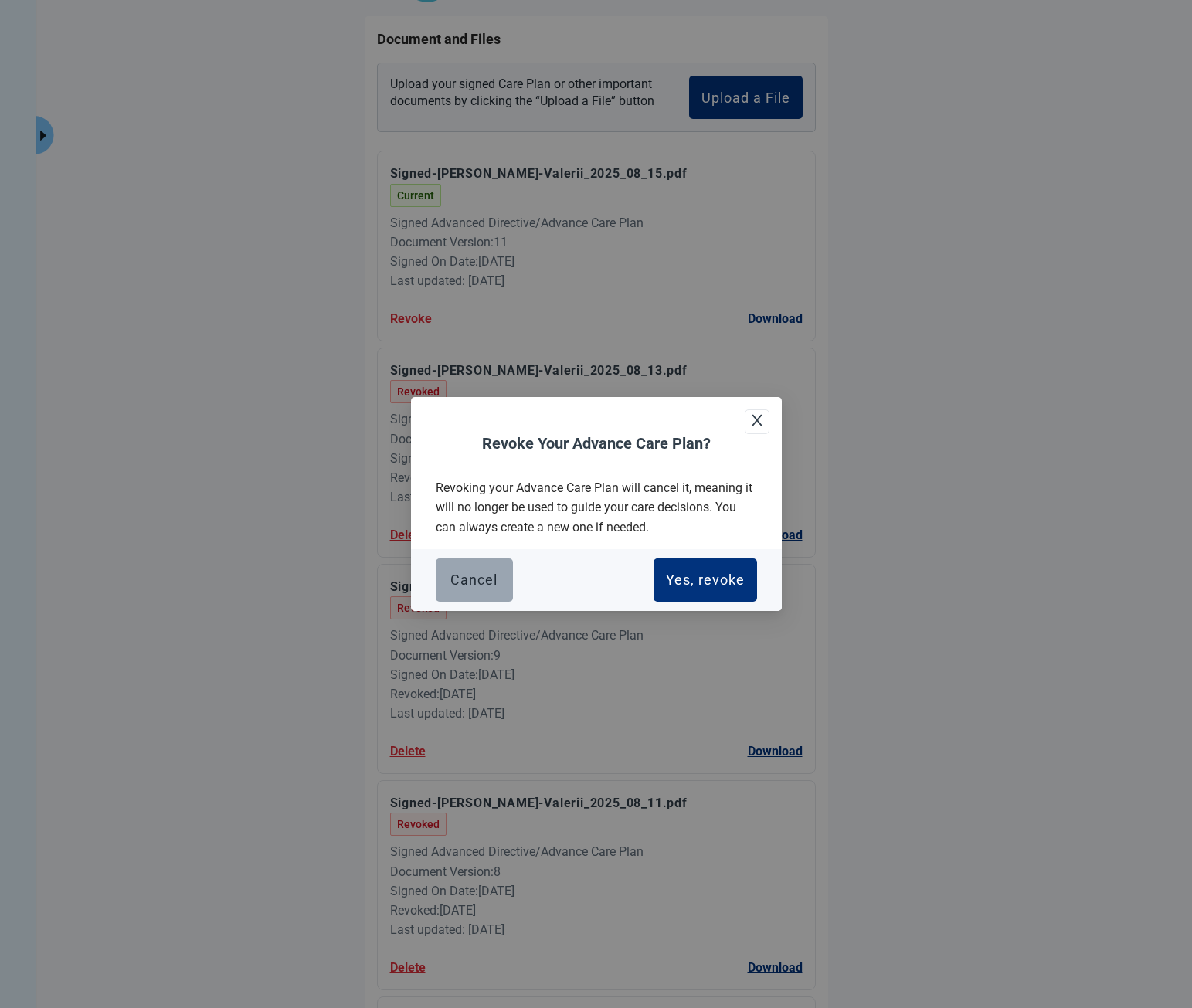
click at [485, 568] on button "Cancel" at bounding box center [474, 579] width 77 height 43
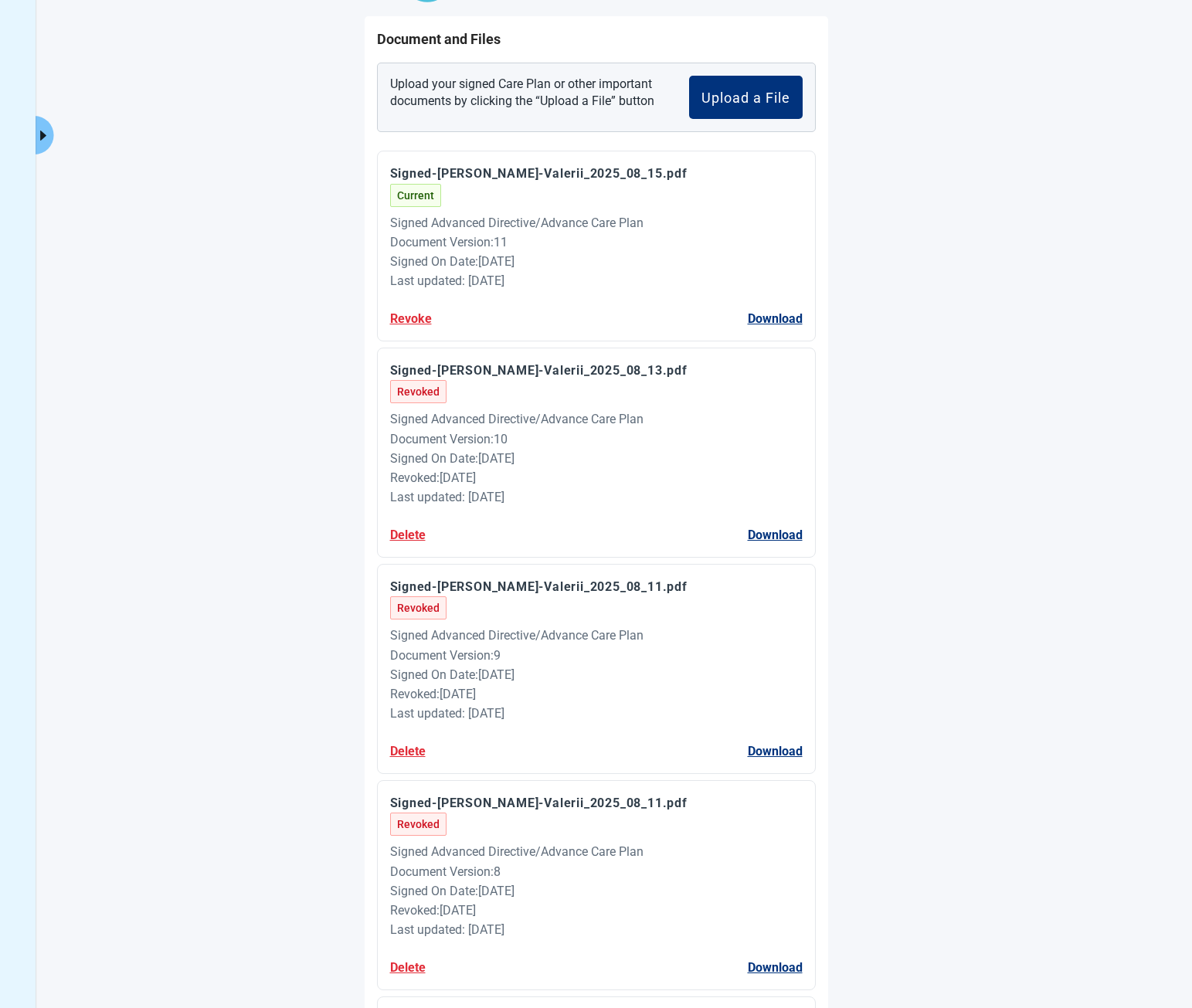
click at [421, 316] on button "Revoke" at bounding box center [411, 318] width 42 height 19
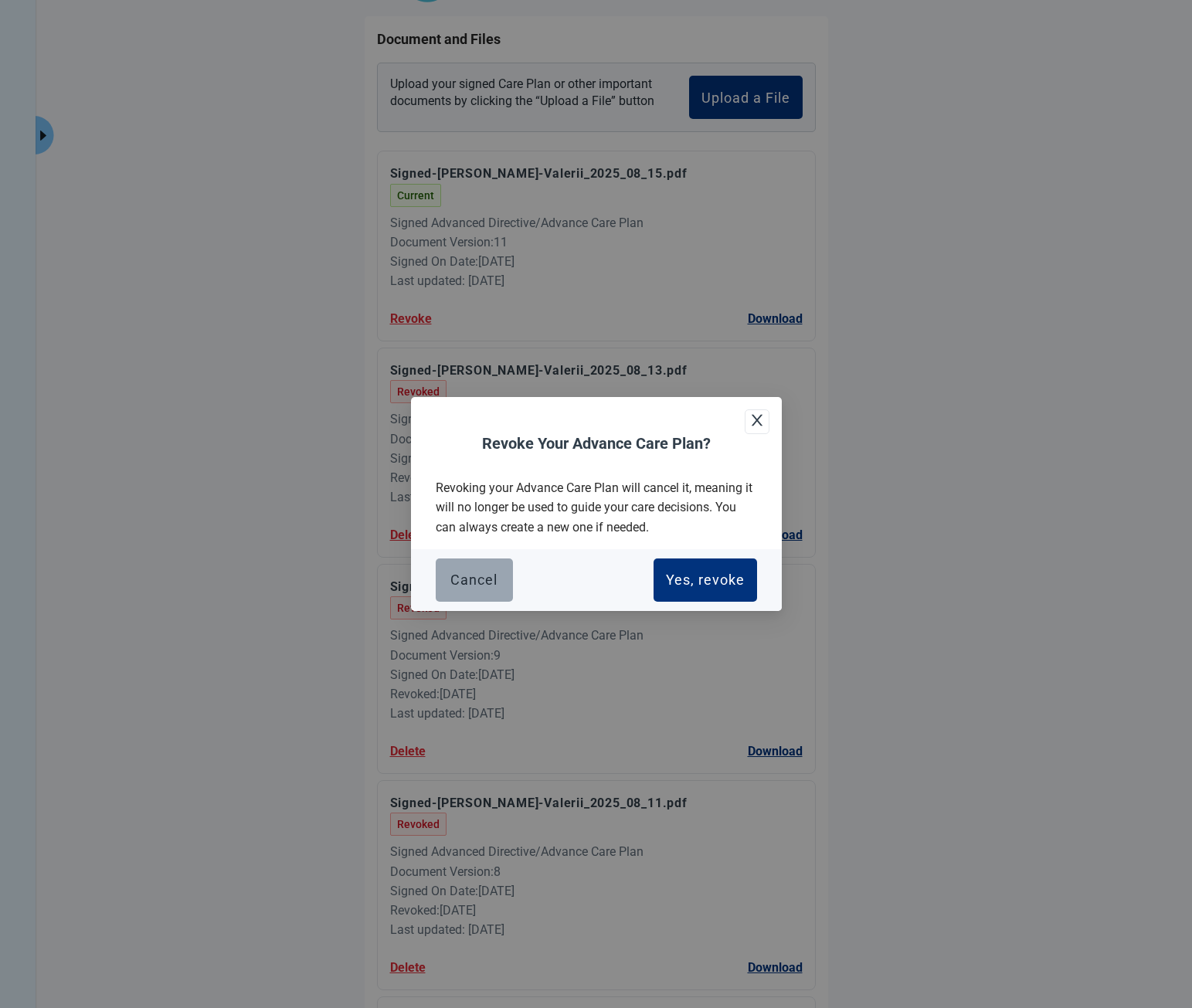
click at [494, 567] on button "Cancel" at bounding box center [474, 579] width 77 height 43
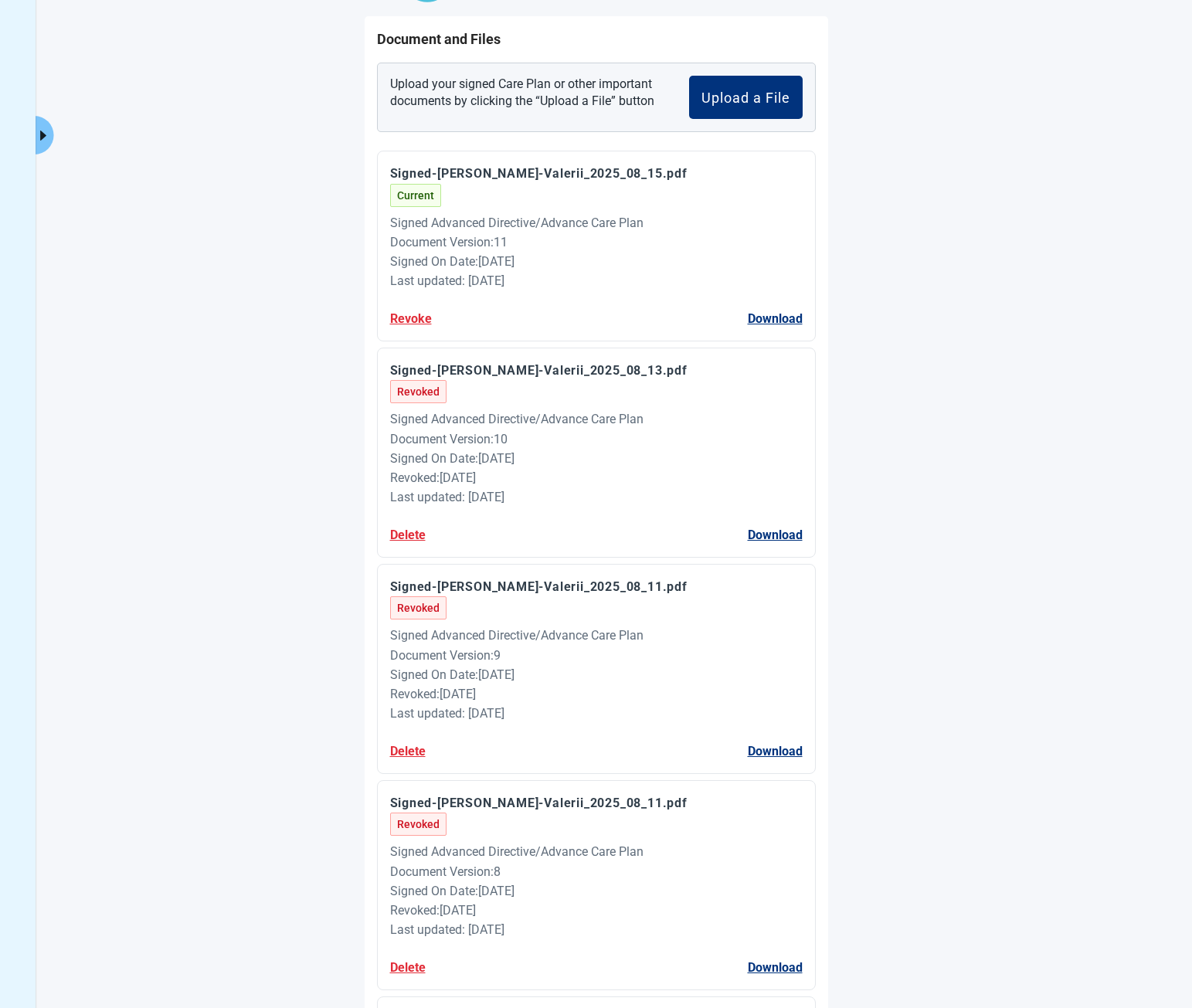
click at [402, 318] on button "Revoke" at bounding box center [411, 318] width 42 height 19
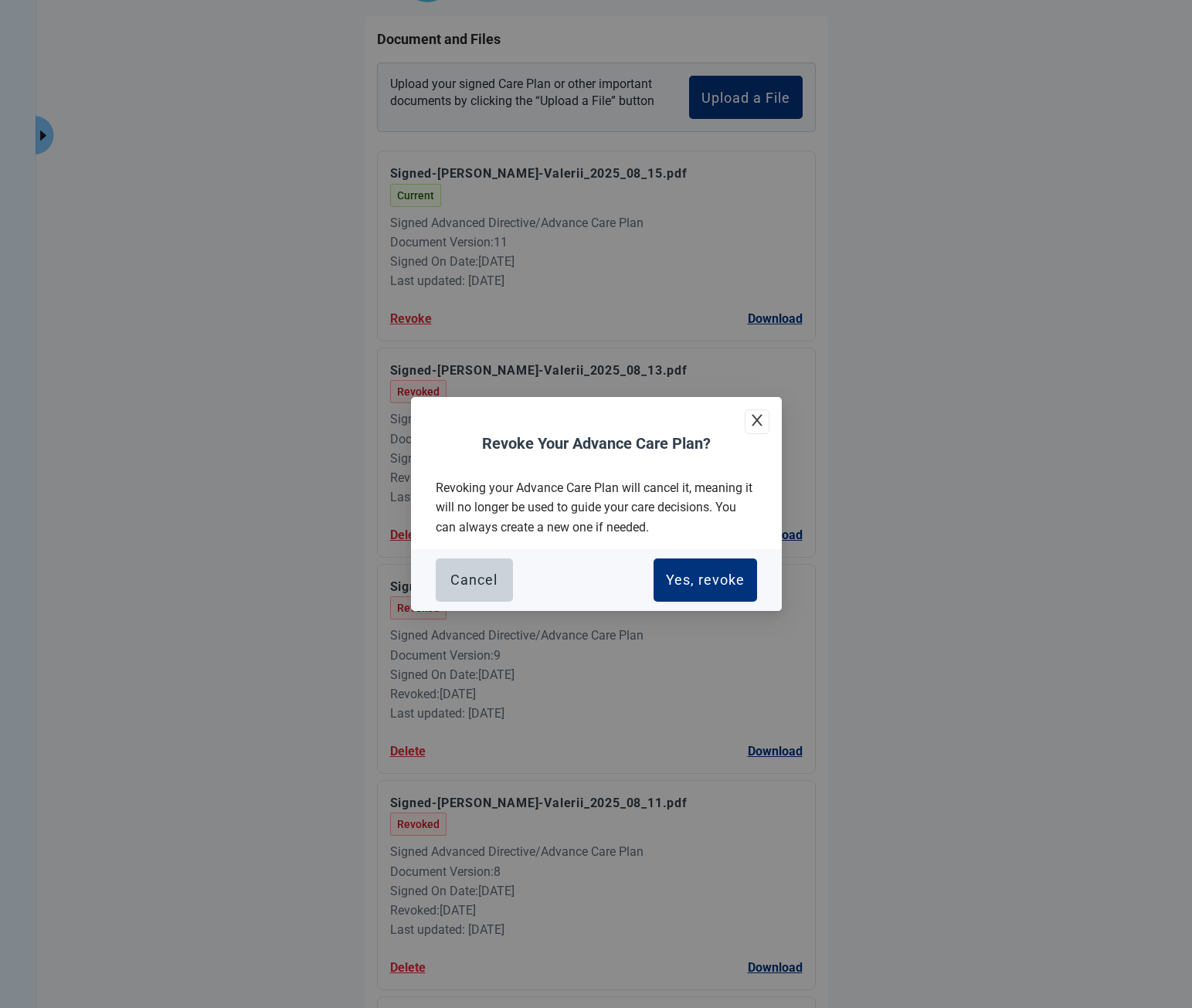
click at [767, 426] on span "Close" at bounding box center [757, 421] width 23 height 42
